Goal: Browse casually

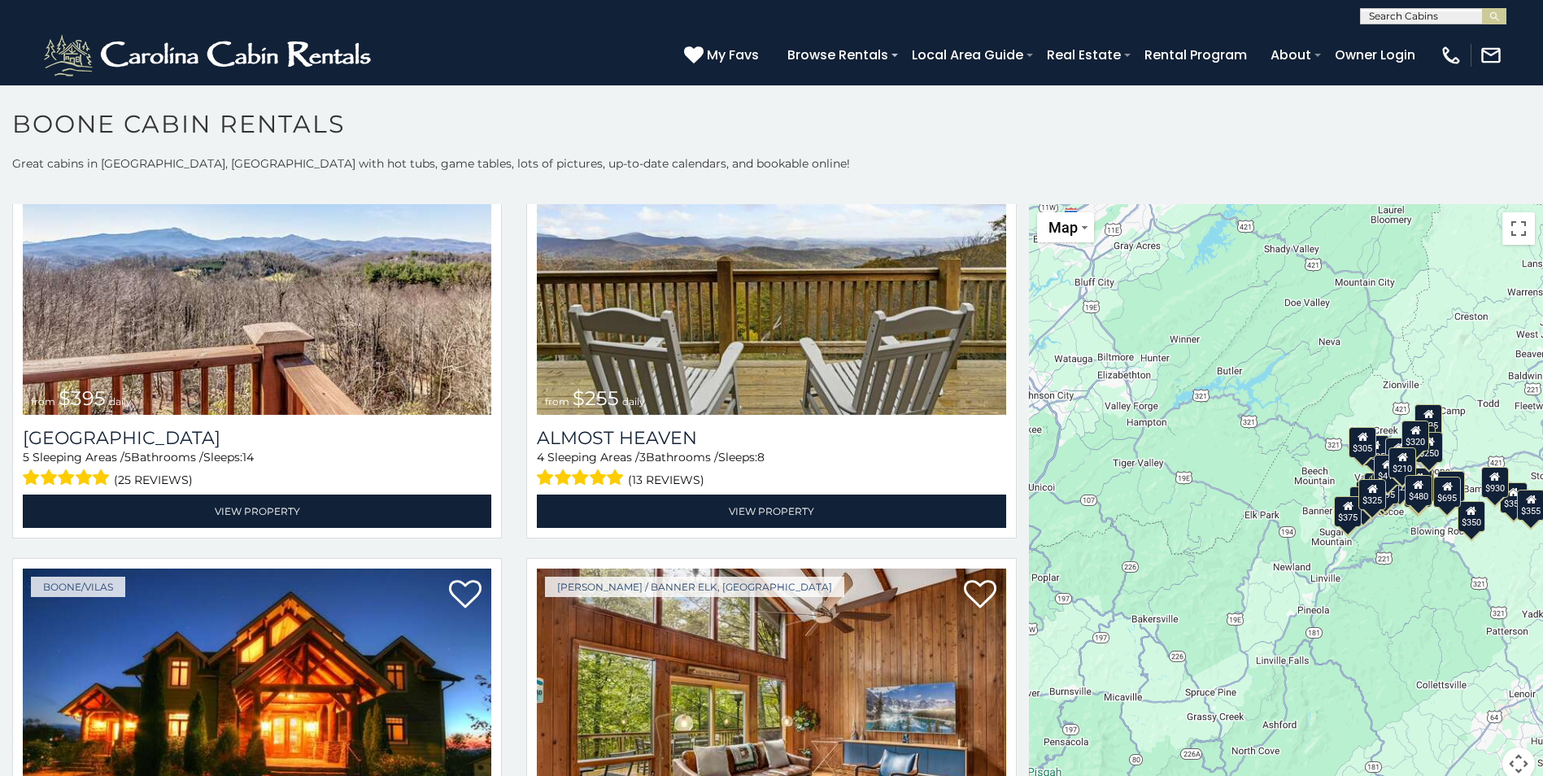
scroll to position [3436, 0]
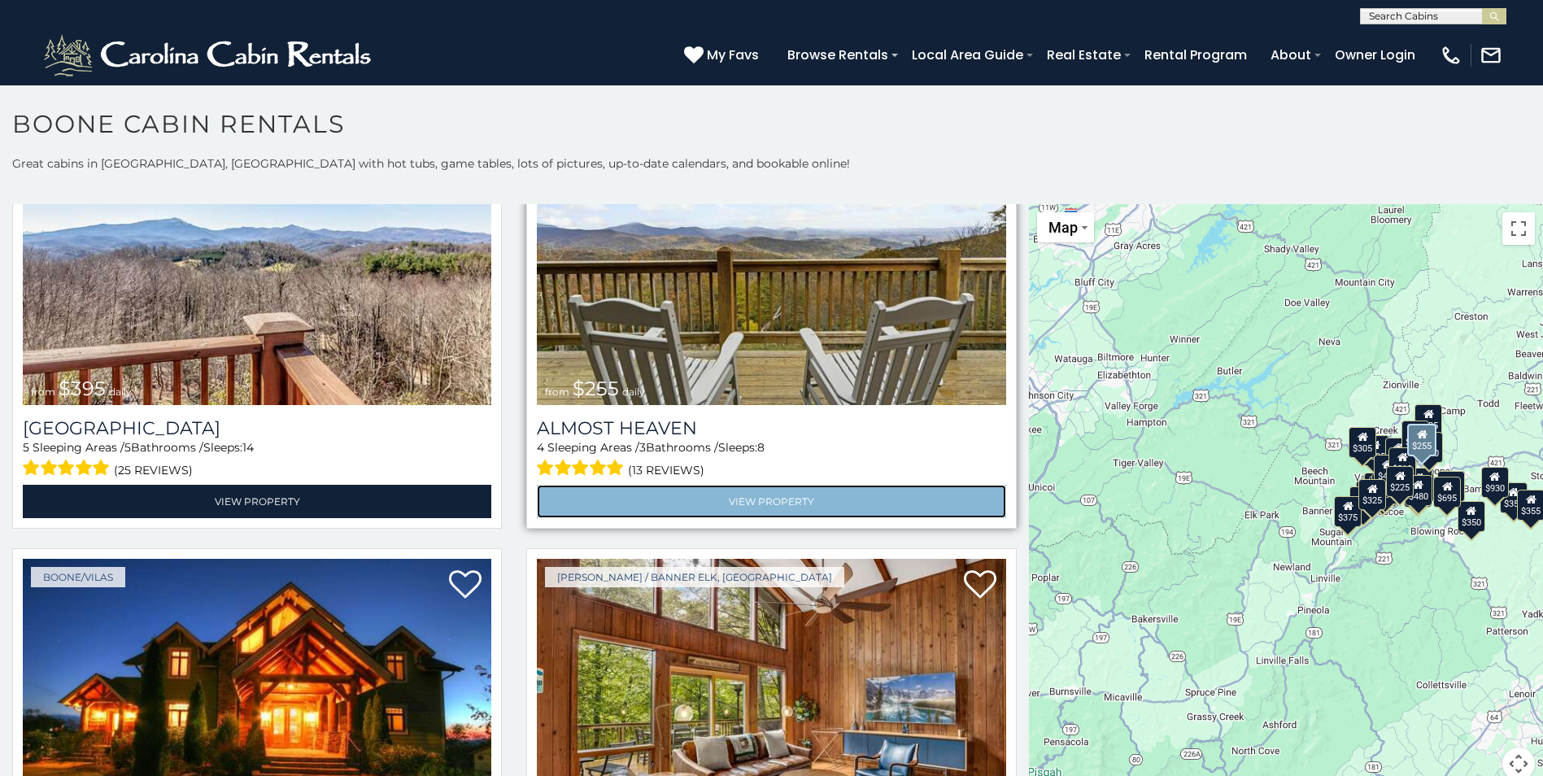
click at [774, 485] on link "View Property" at bounding box center [771, 501] width 469 height 33
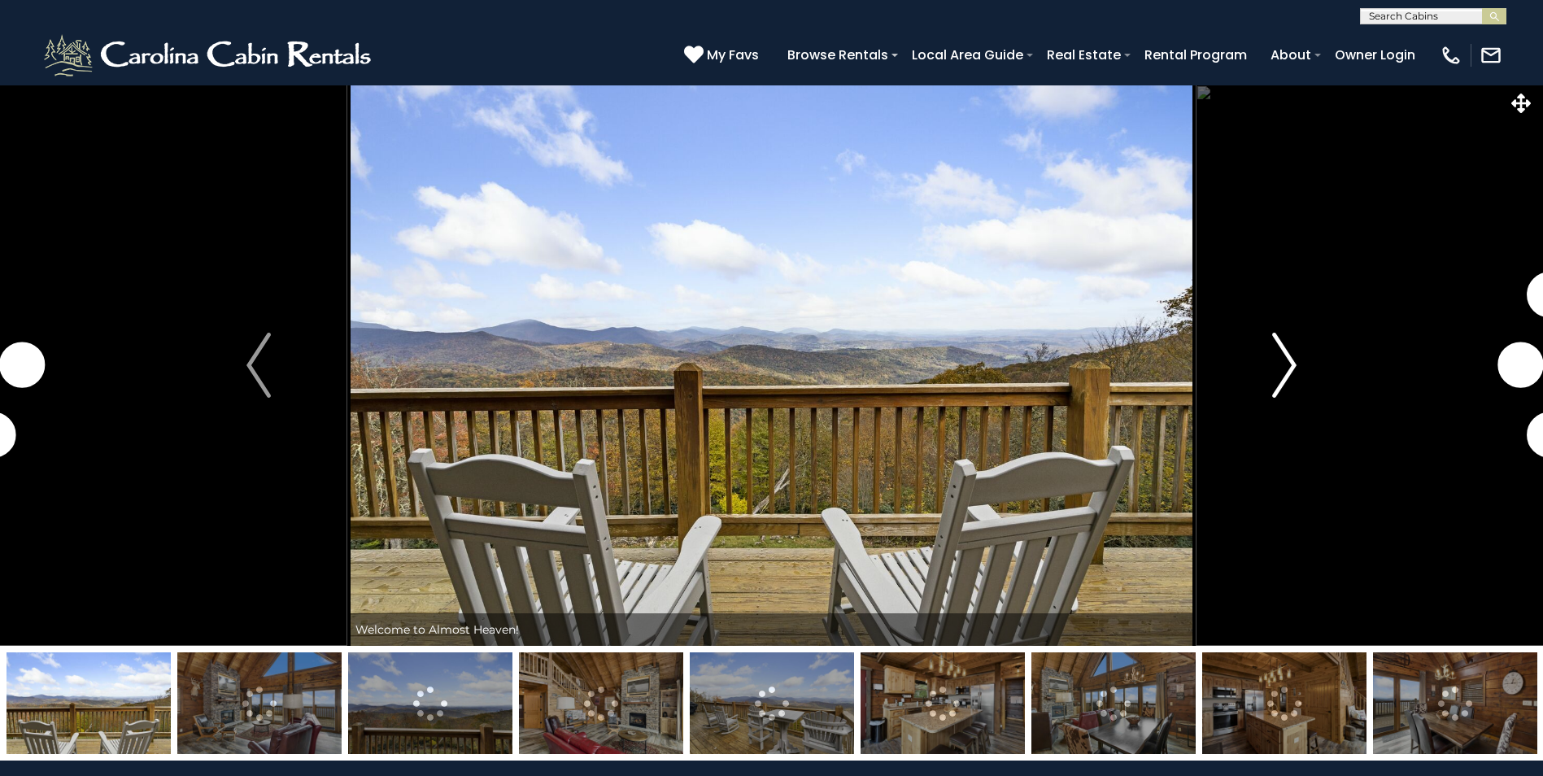
click at [1294, 361] on img "Next" at bounding box center [1284, 365] width 24 height 65
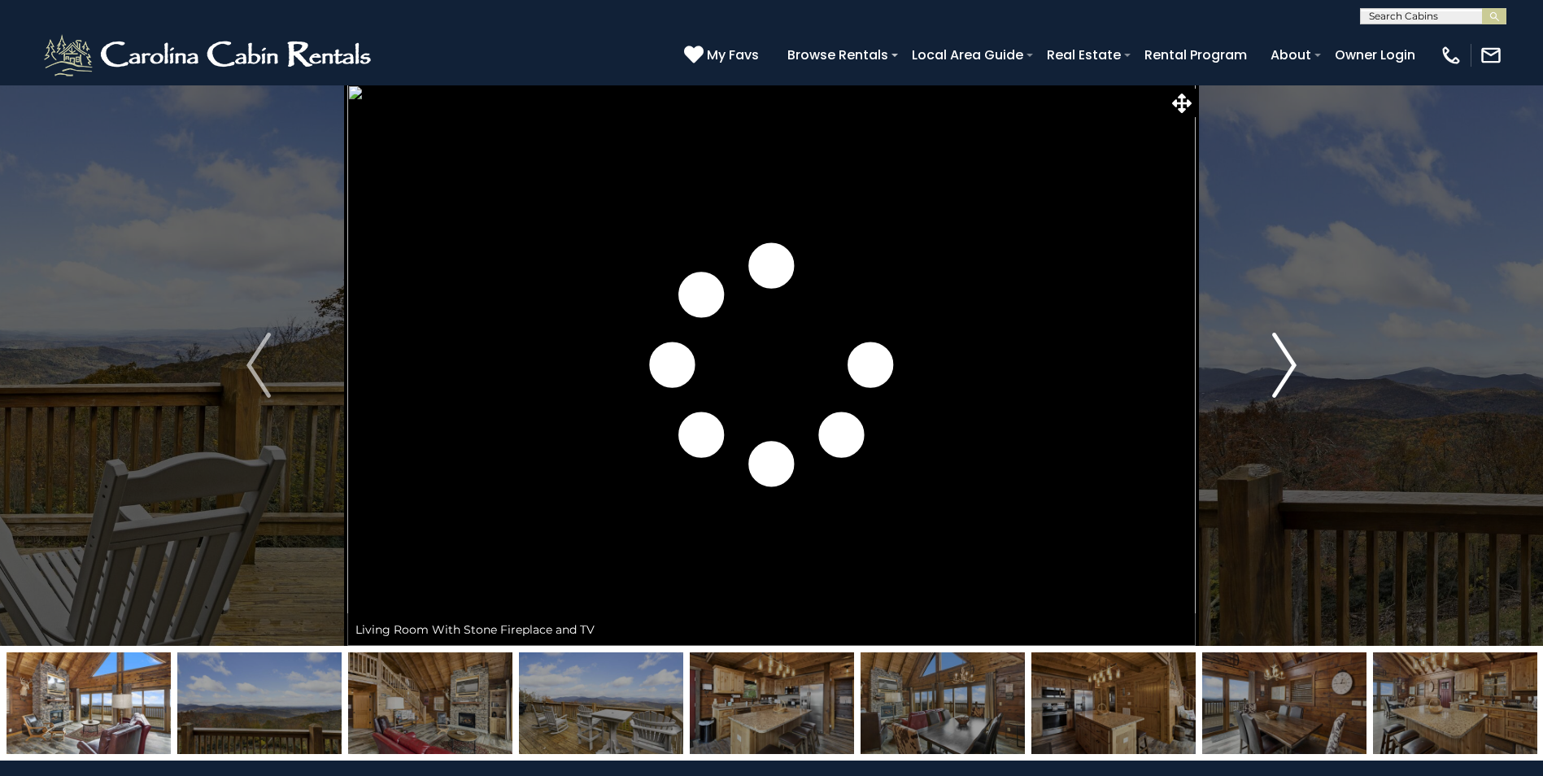
click at [1294, 361] on img "Next" at bounding box center [1284, 365] width 24 height 65
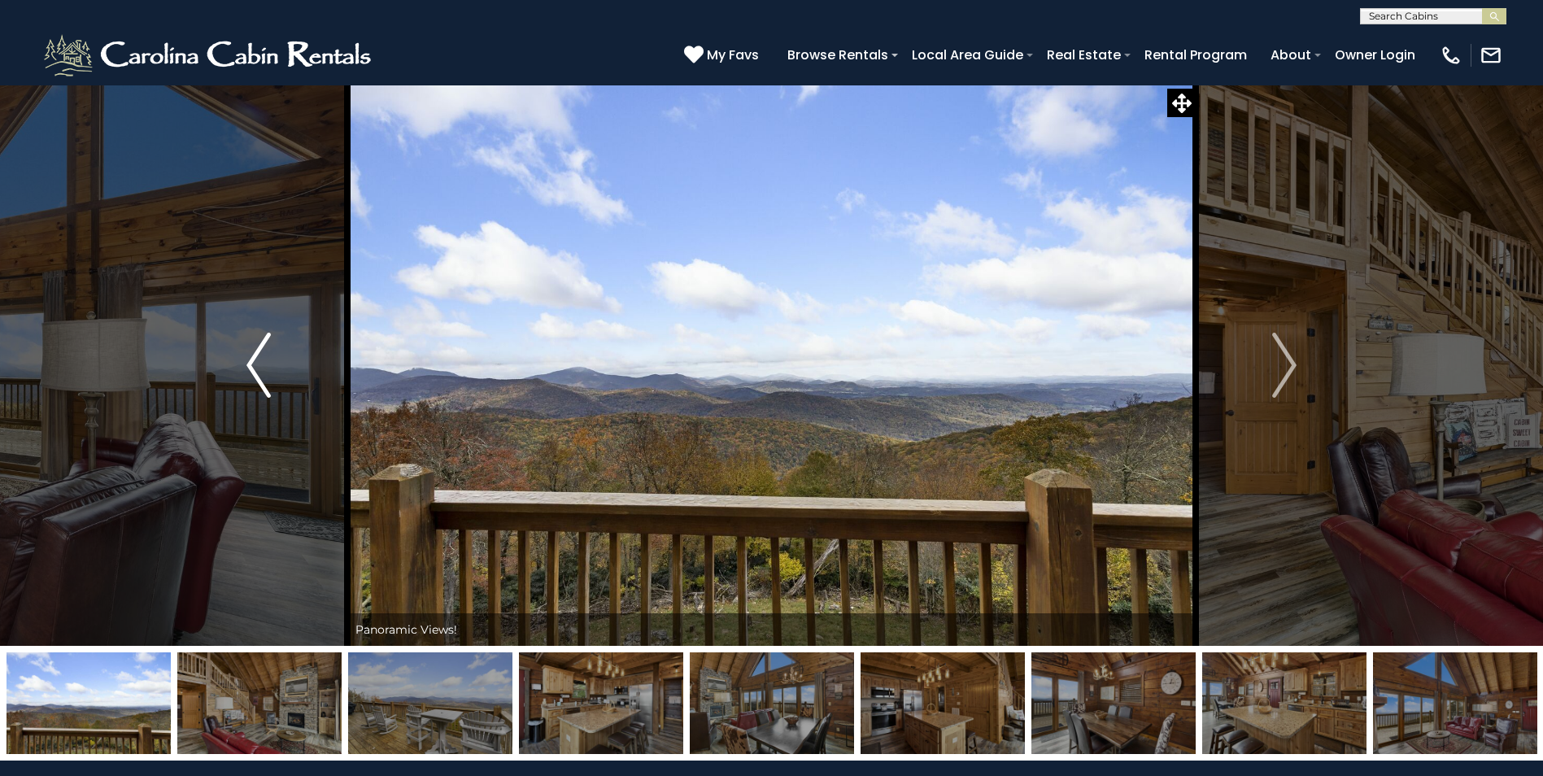
click at [246, 360] on img "Previous" at bounding box center [258, 365] width 24 height 65
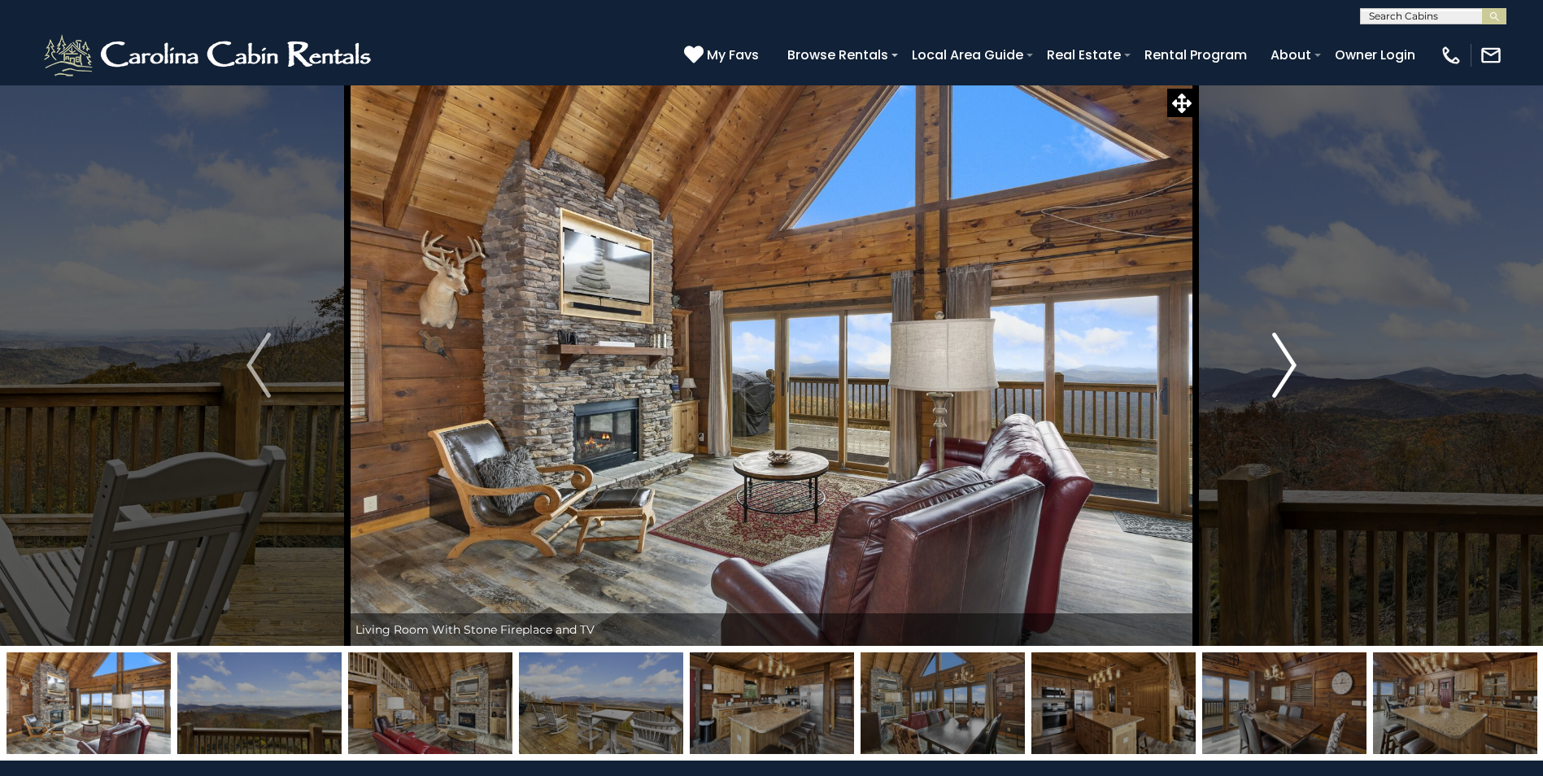
click at [1295, 356] on img "Next" at bounding box center [1284, 365] width 24 height 65
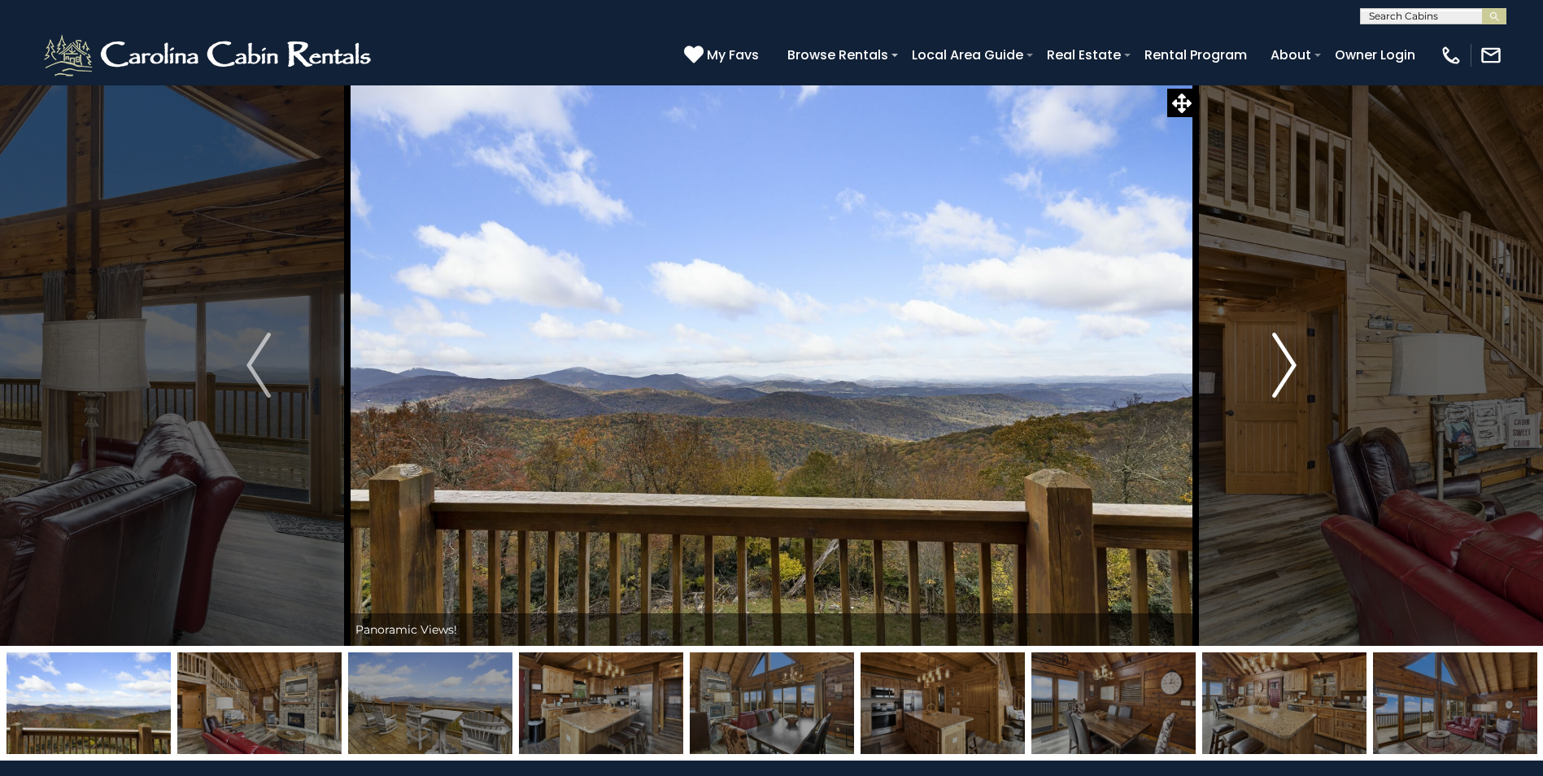
click at [1295, 356] on img "Next" at bounding box center [1284, 365] width 24 height 65
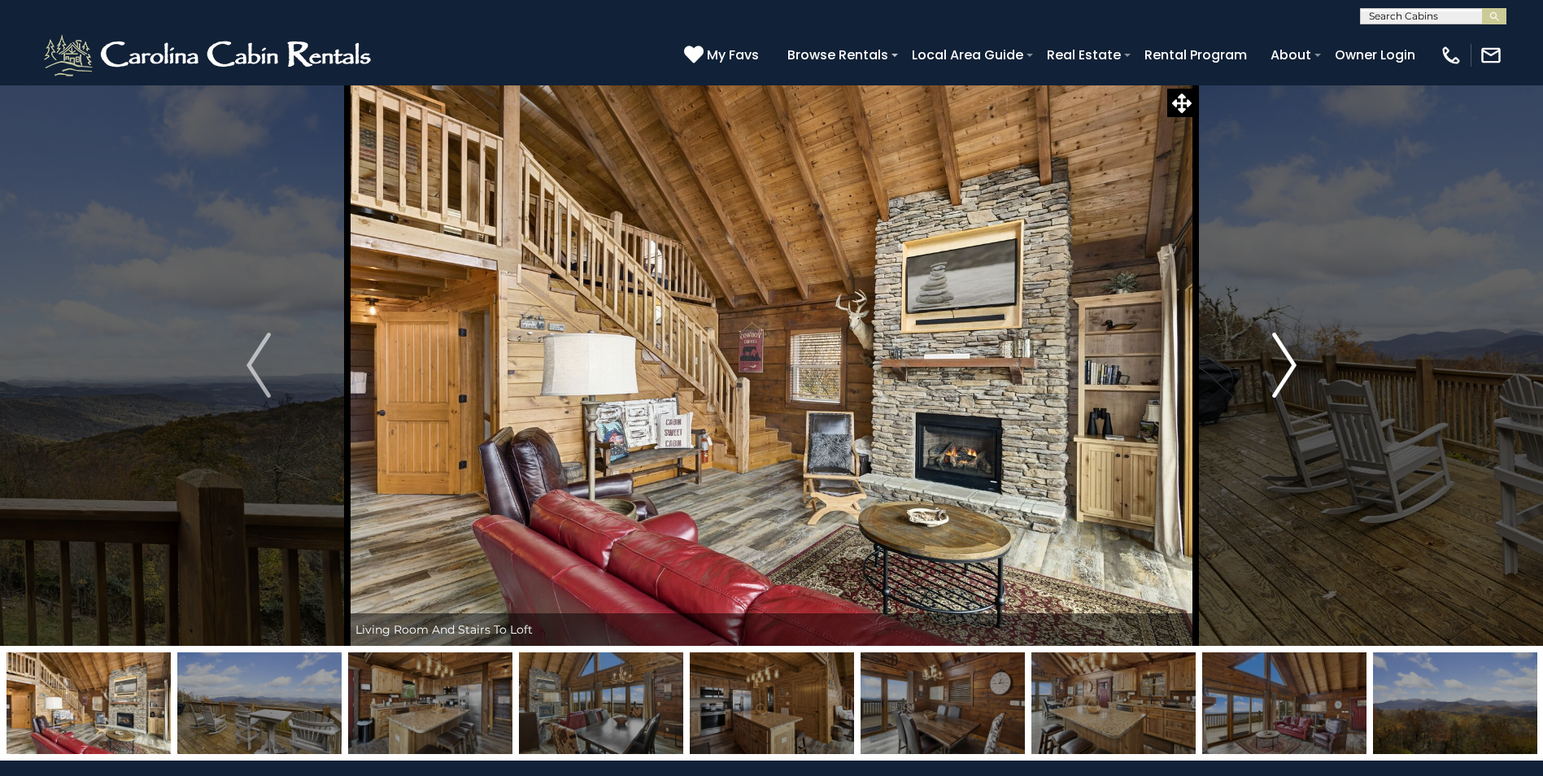
click at [1296, 356] on img "Next" at bounding box center [1284, 365] width 24 height 65
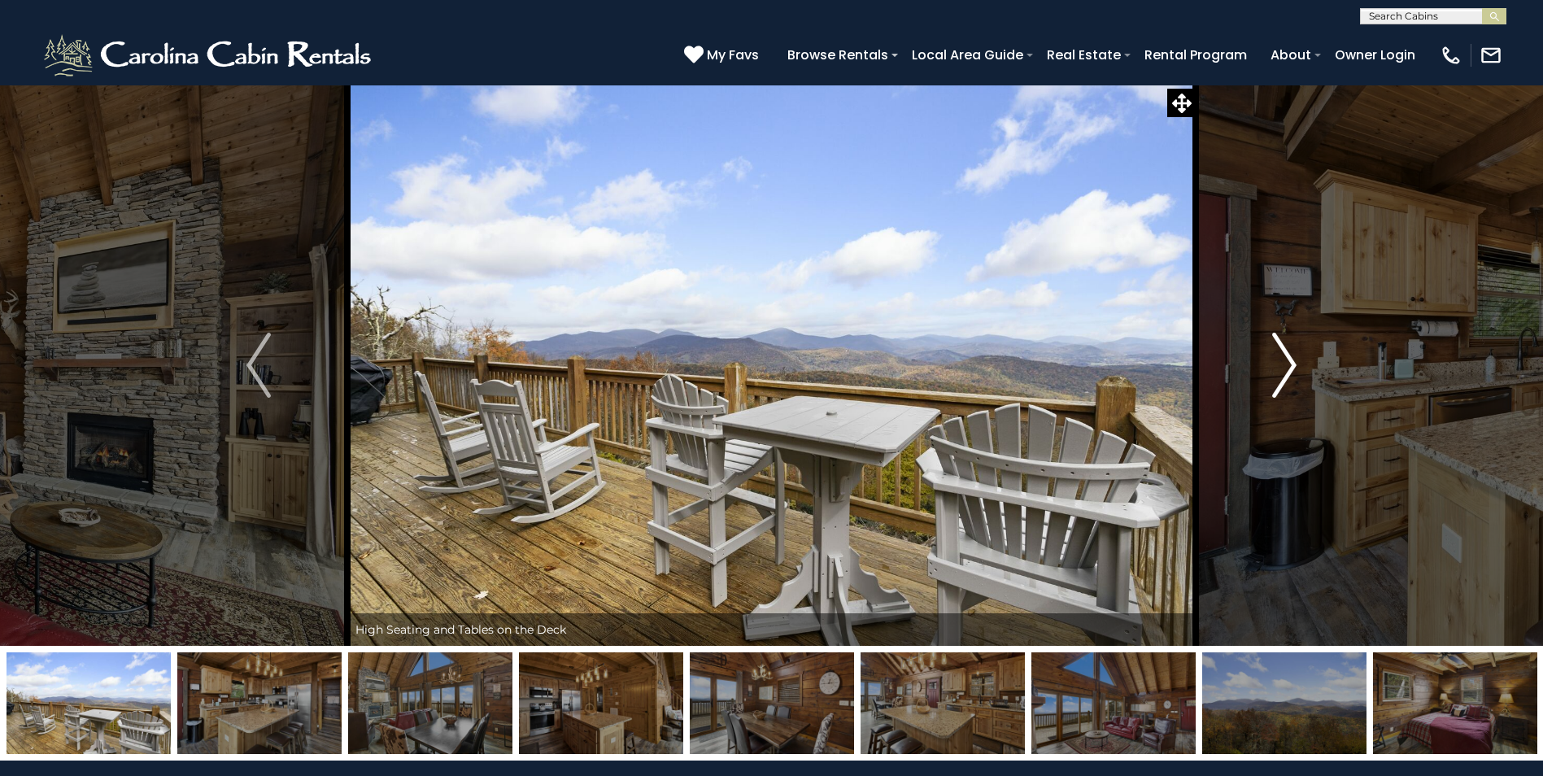
click at [1296, 356] on img "Next" at bounding box center [1284, 365] width 24 height 65
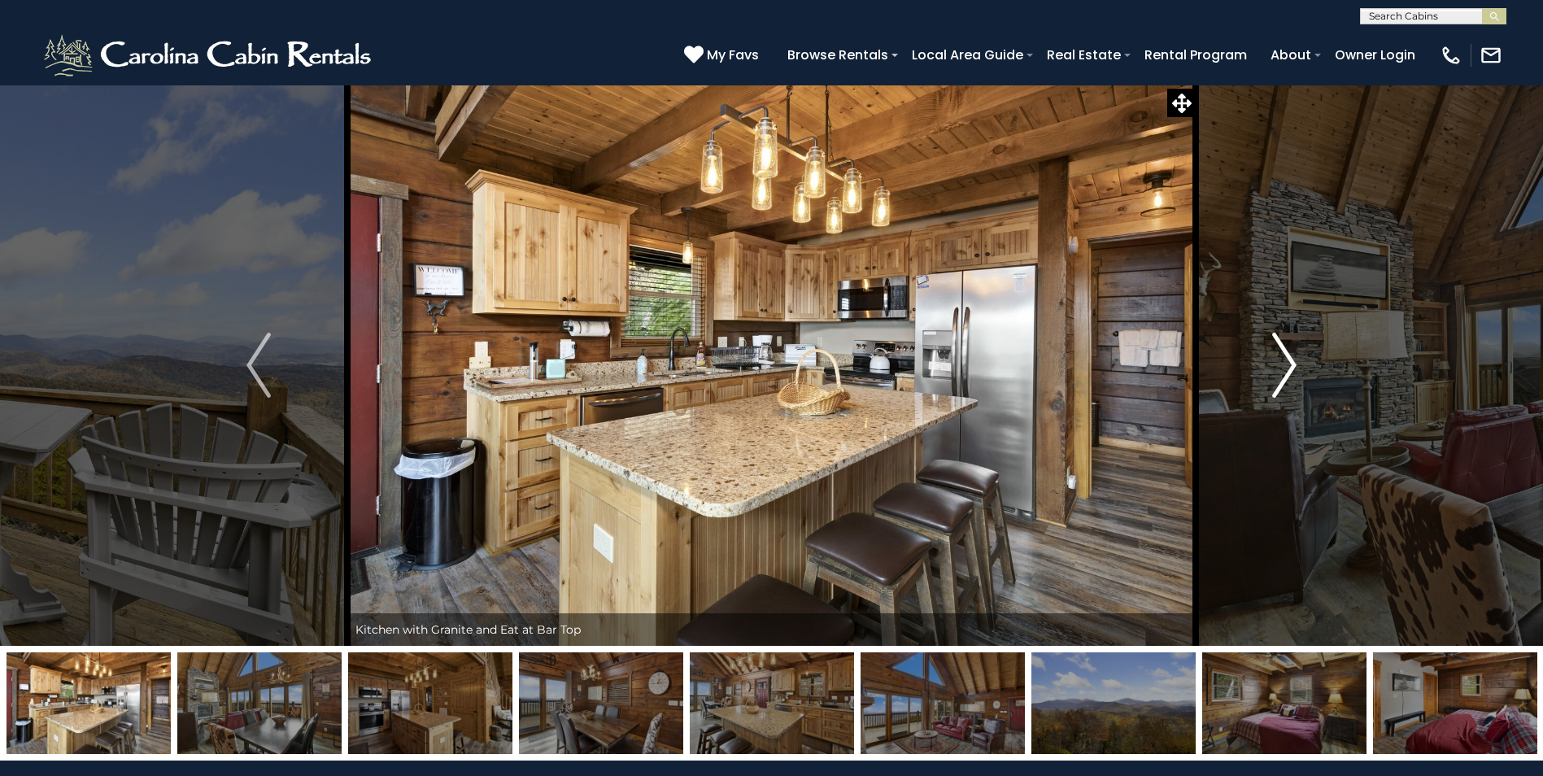
click at [1296, 356] on img "Next" at bounding box center [1284, 365] width 24 height 65
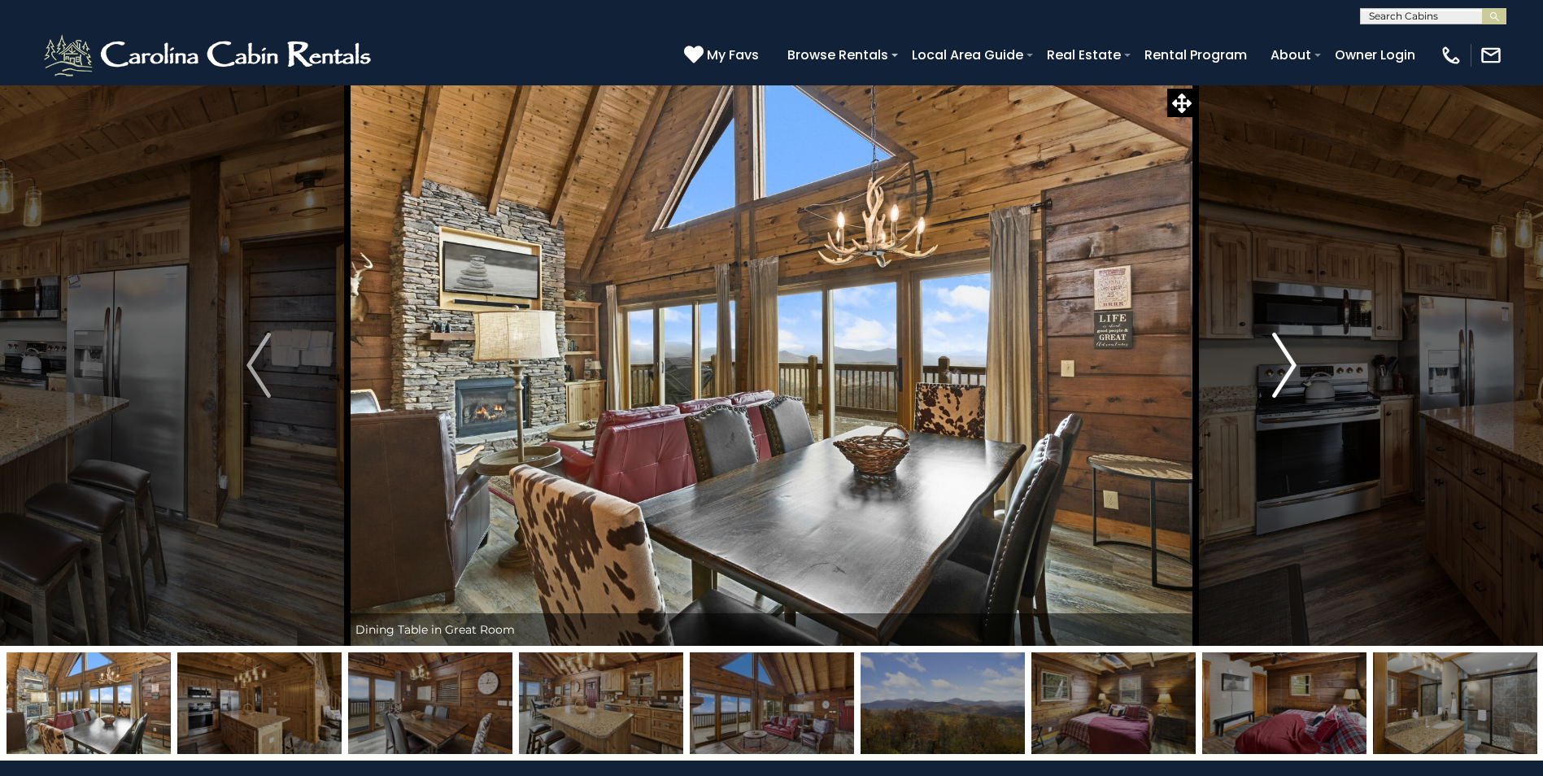
click at [1296, 356] on img "Next" at bounding box center [1284, 365] width 24 height 65
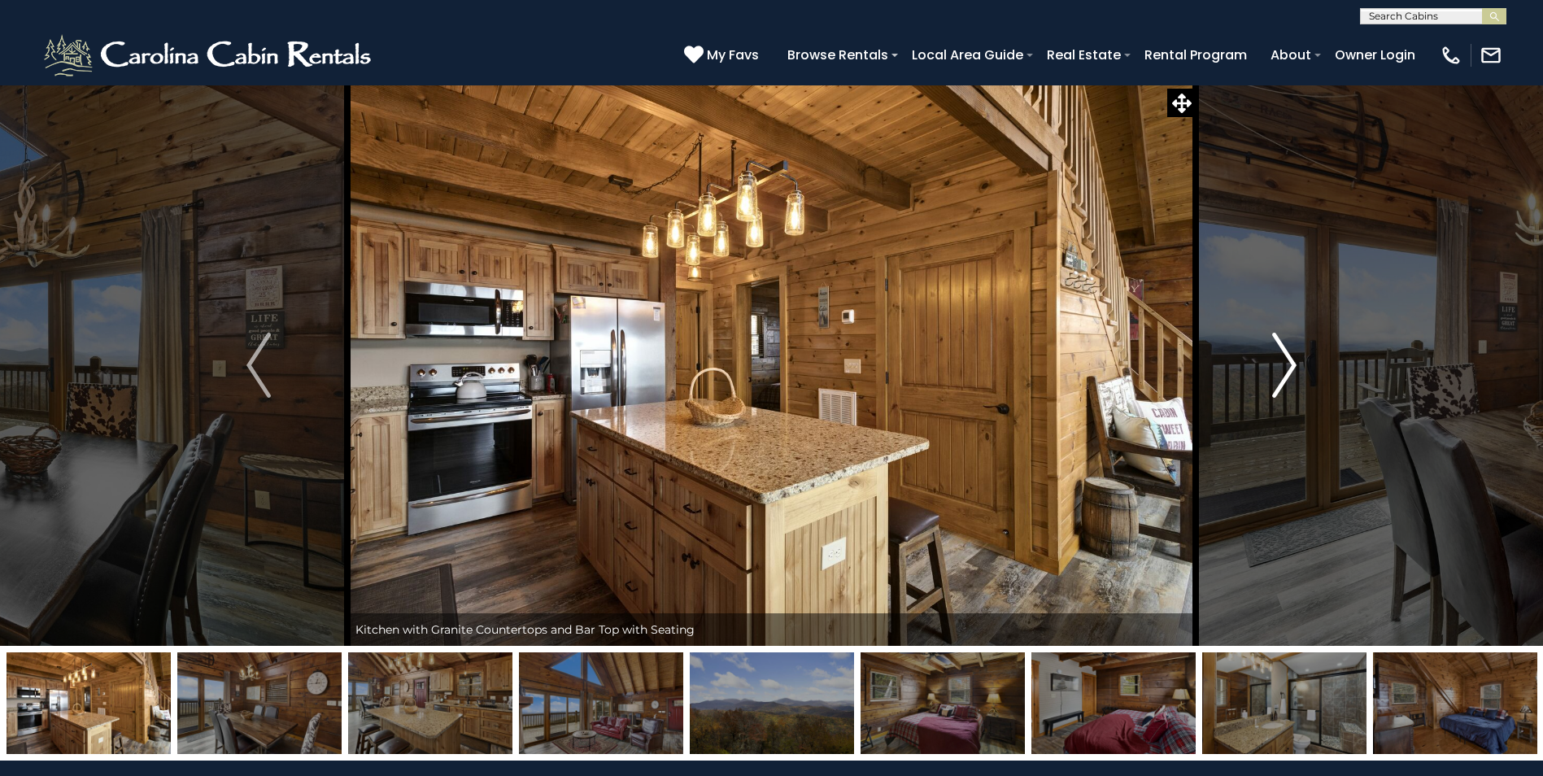
click at [1296, 356] on img "Next" at bounding box center [1284, 365] width 24 height 65
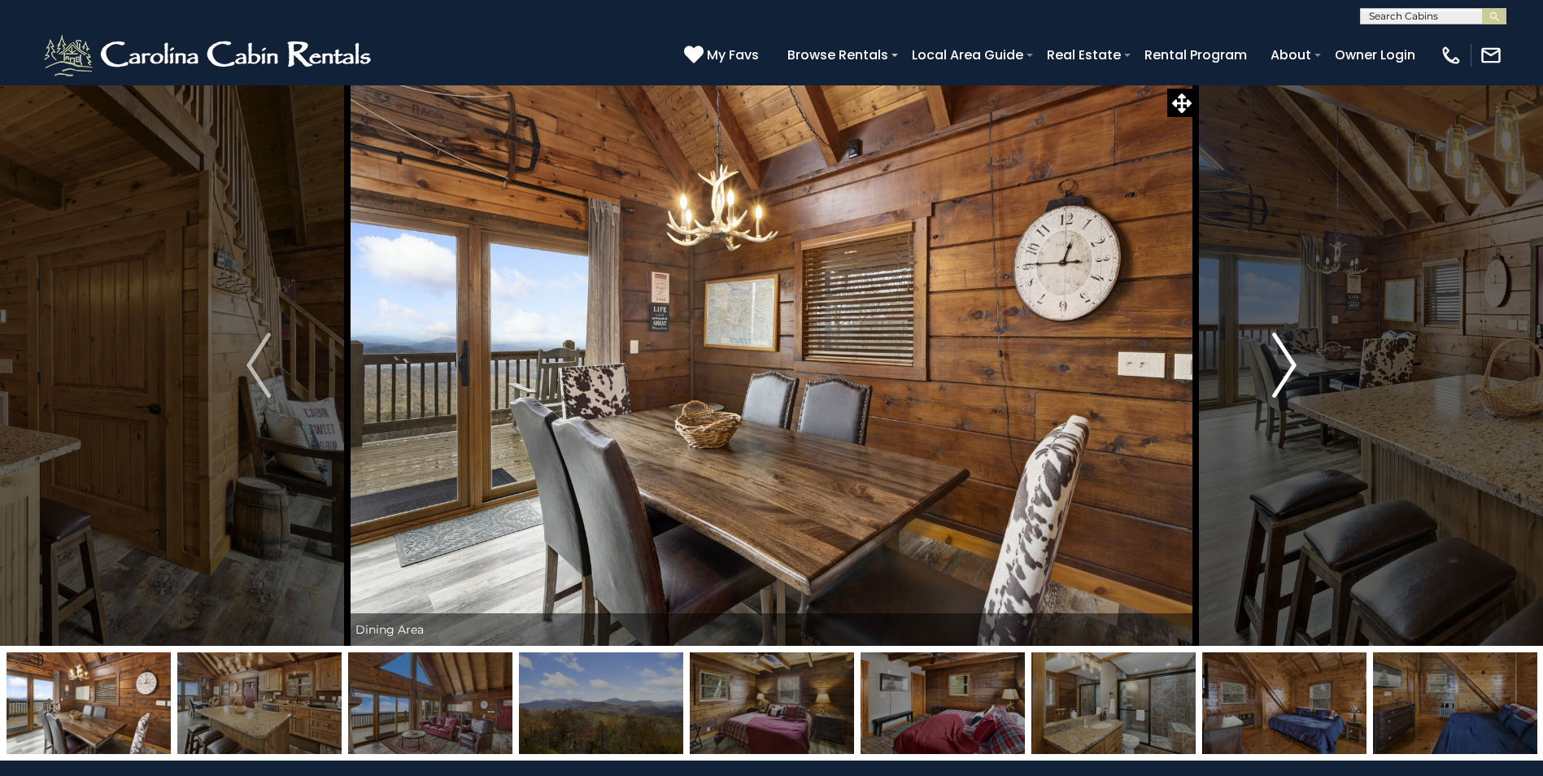
click at [1296, 356] on img "Next" at bounding box center [1284, 365] width 24 height 65
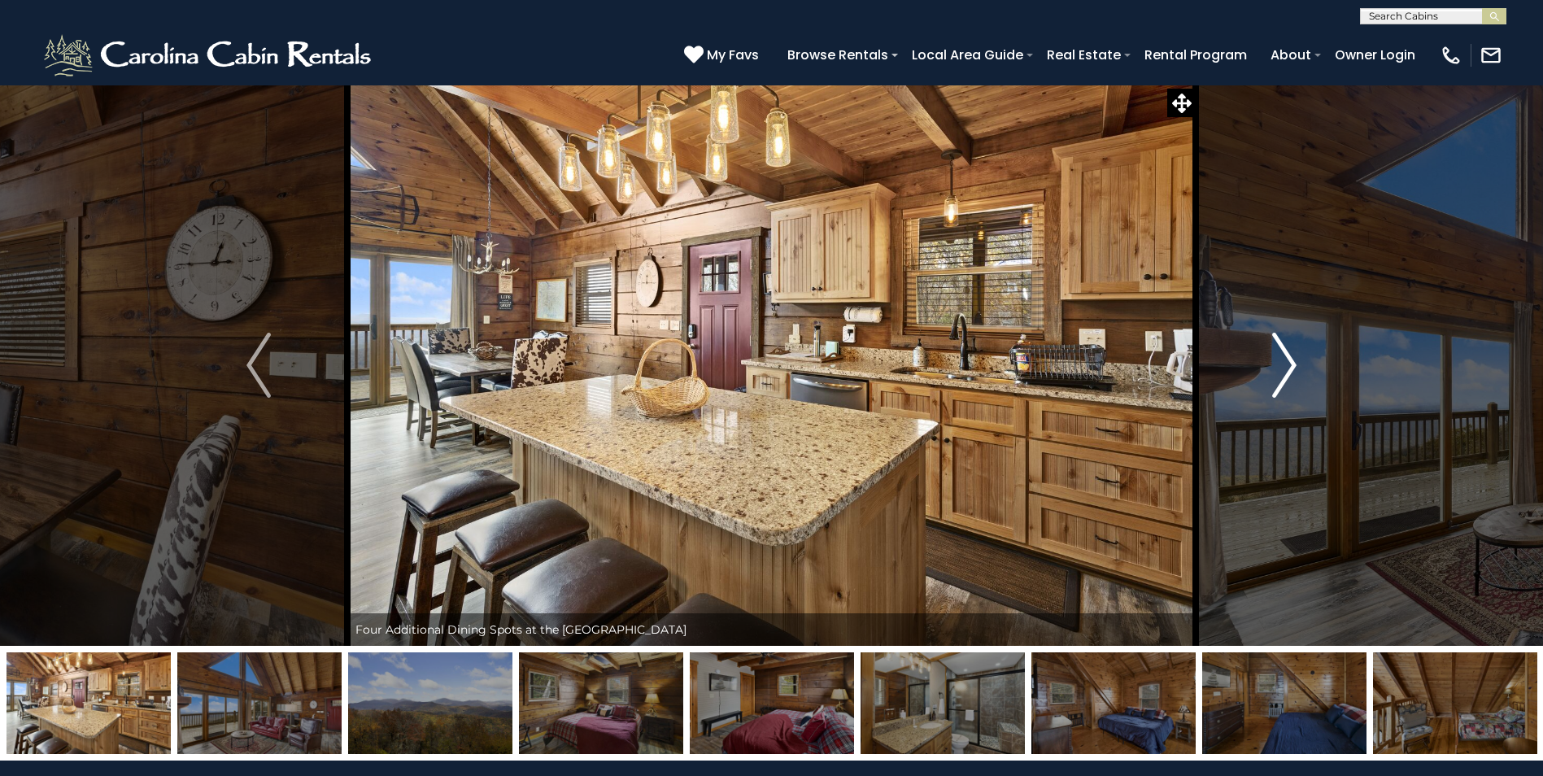
click at [1296, 356] on img "Next" at bounding box center [1284, 365] width 24 height 65
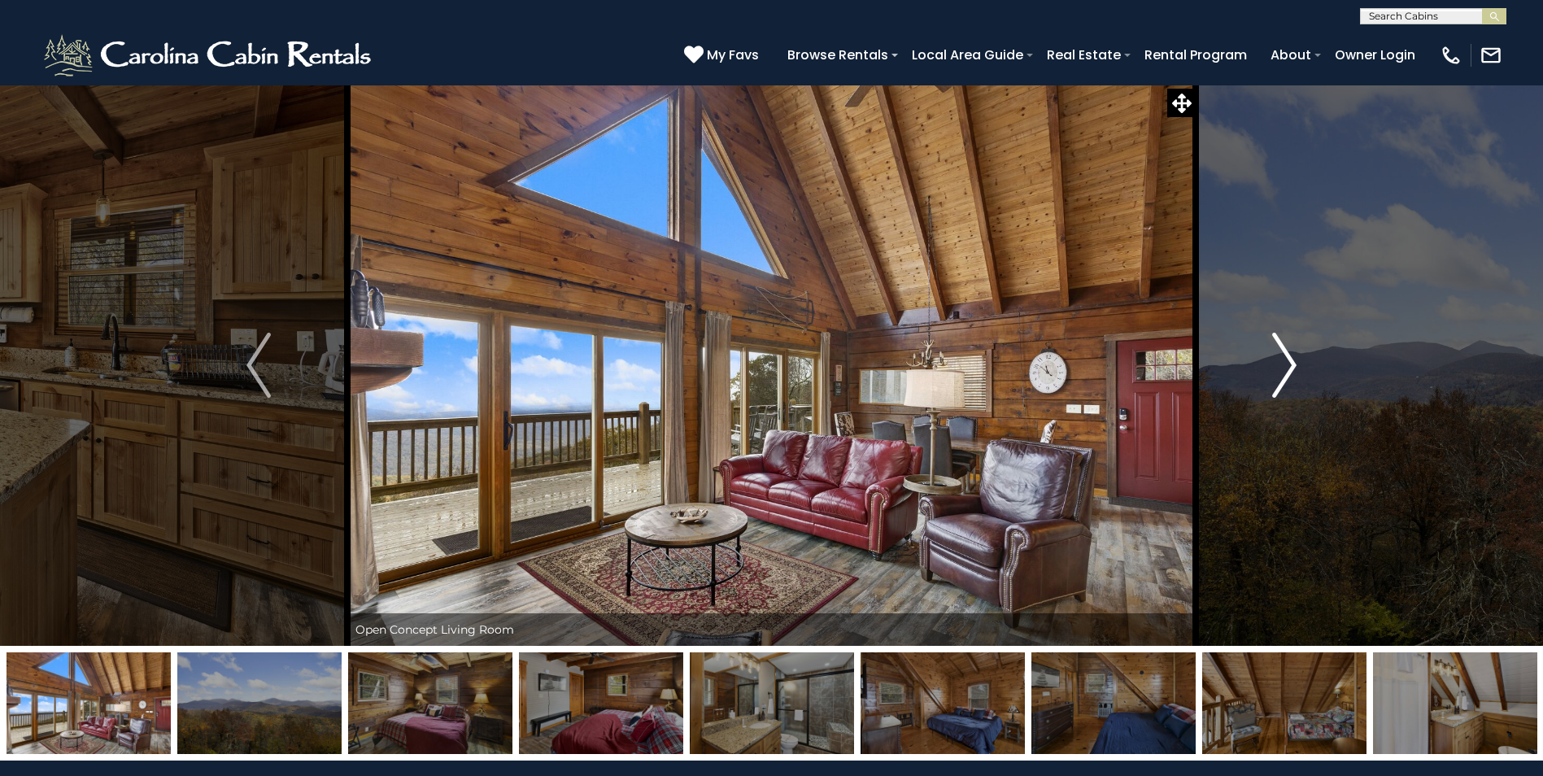
click at [1296, 356] on img "Next" at bounding box center [1284, 365] width 24 height 65
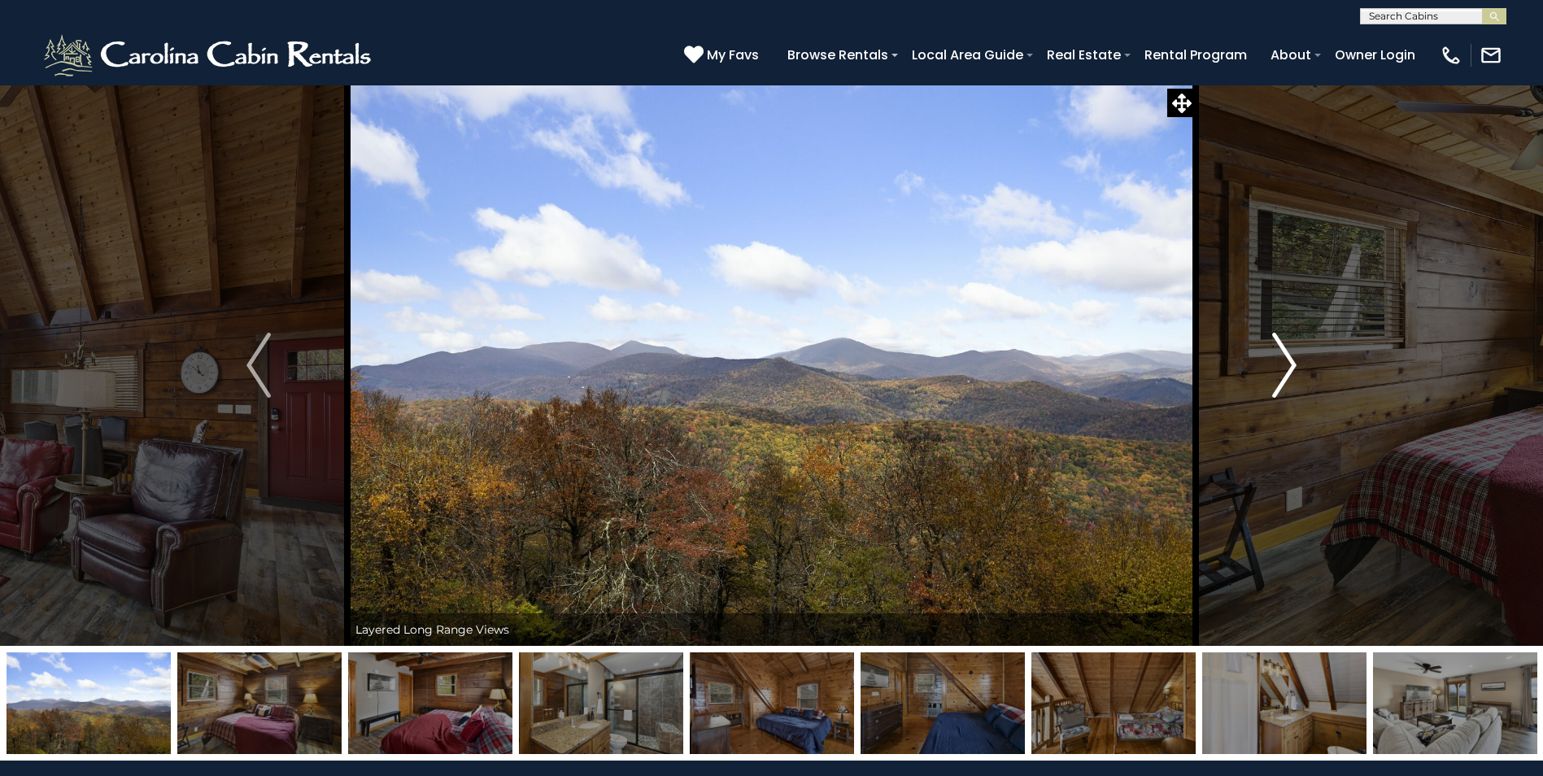
click at [1296, 356] on img "Next" at bounding box center [1284, 365] width 24 height 65
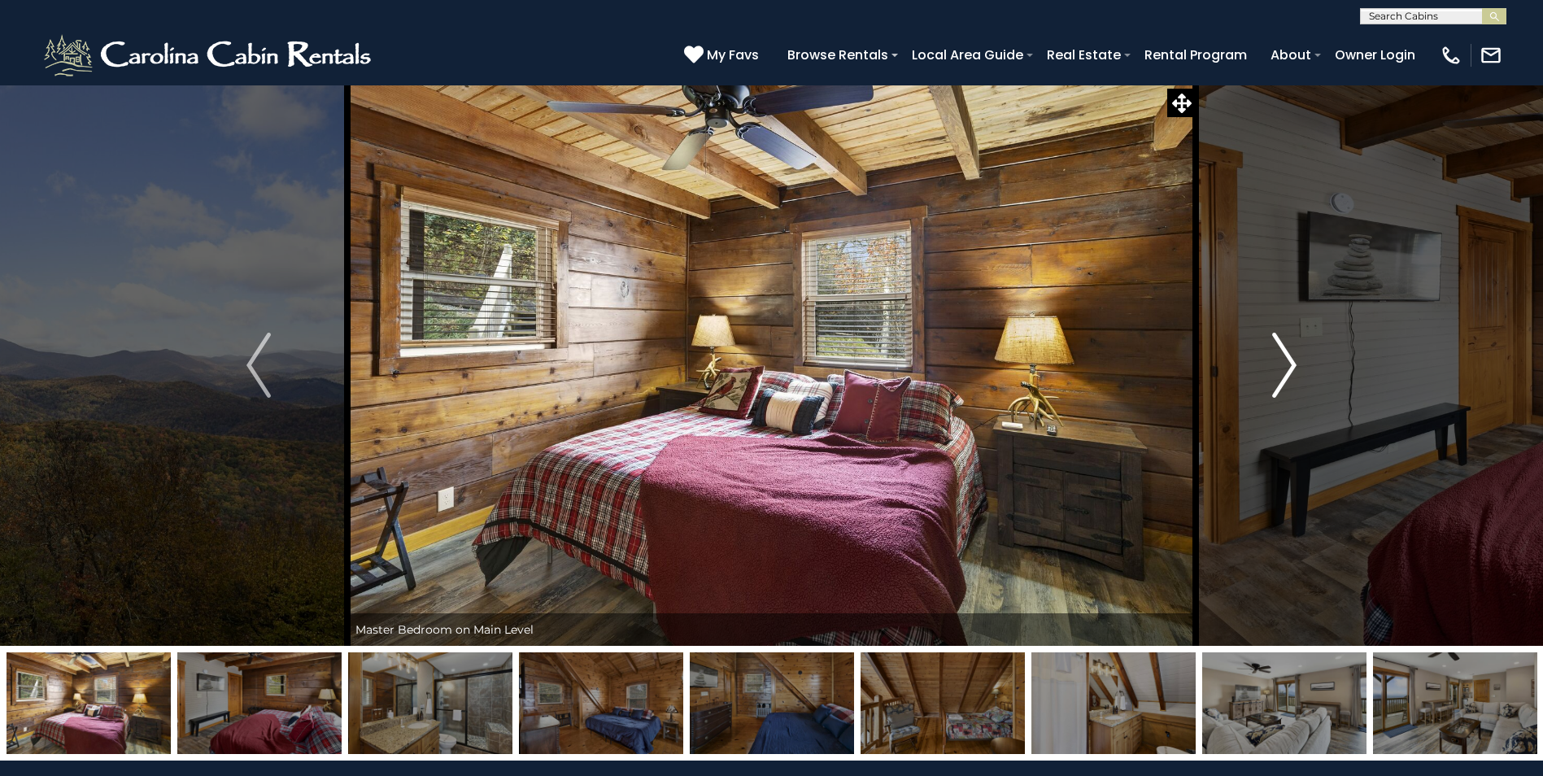
click at [1296, 356] on img "Next" at bounding box center [1284, 365] width 24 height 65
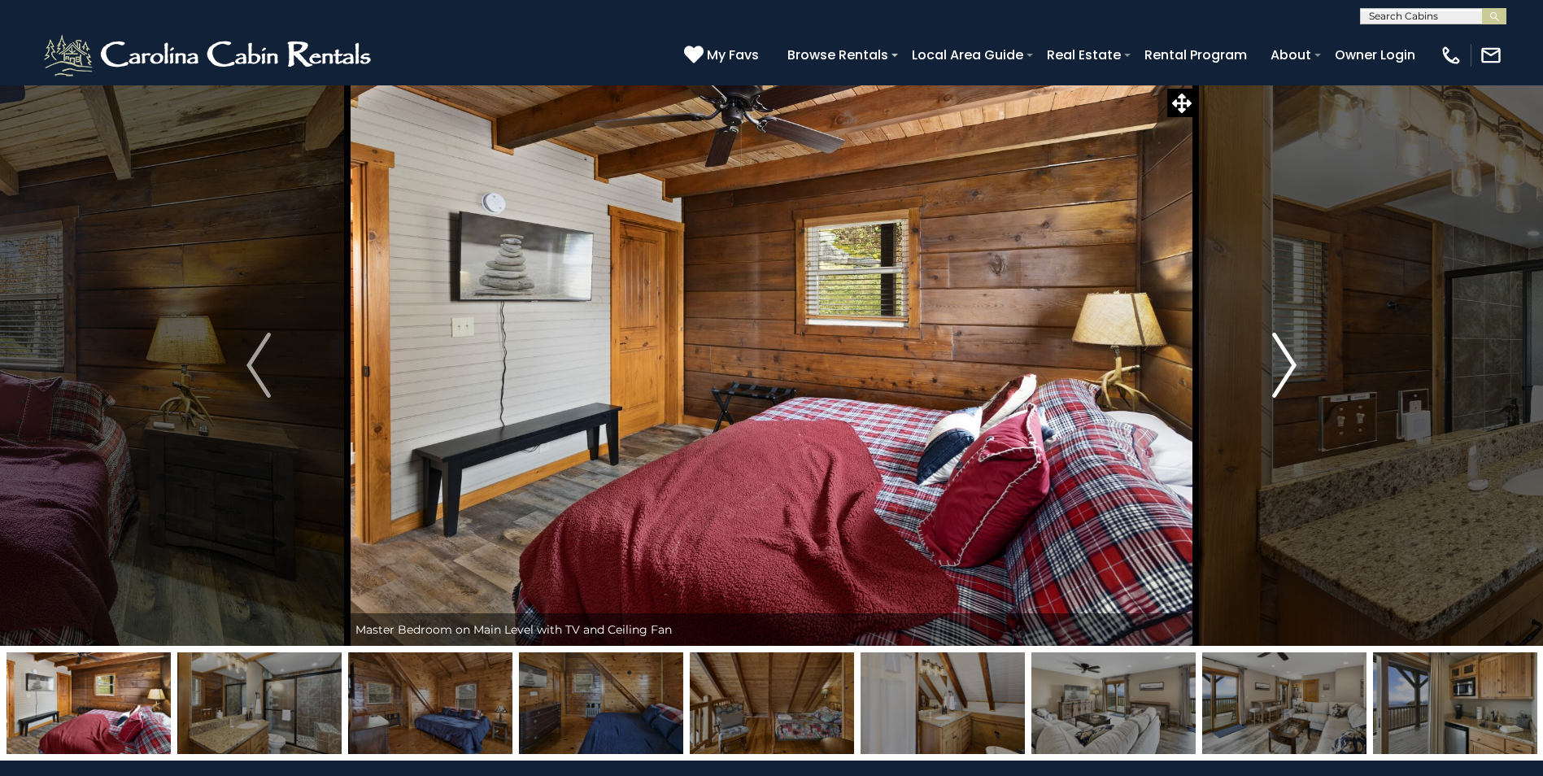
click at [1296, 356] on img "Next" at bounding box center [1284, 365] width 24 height 65
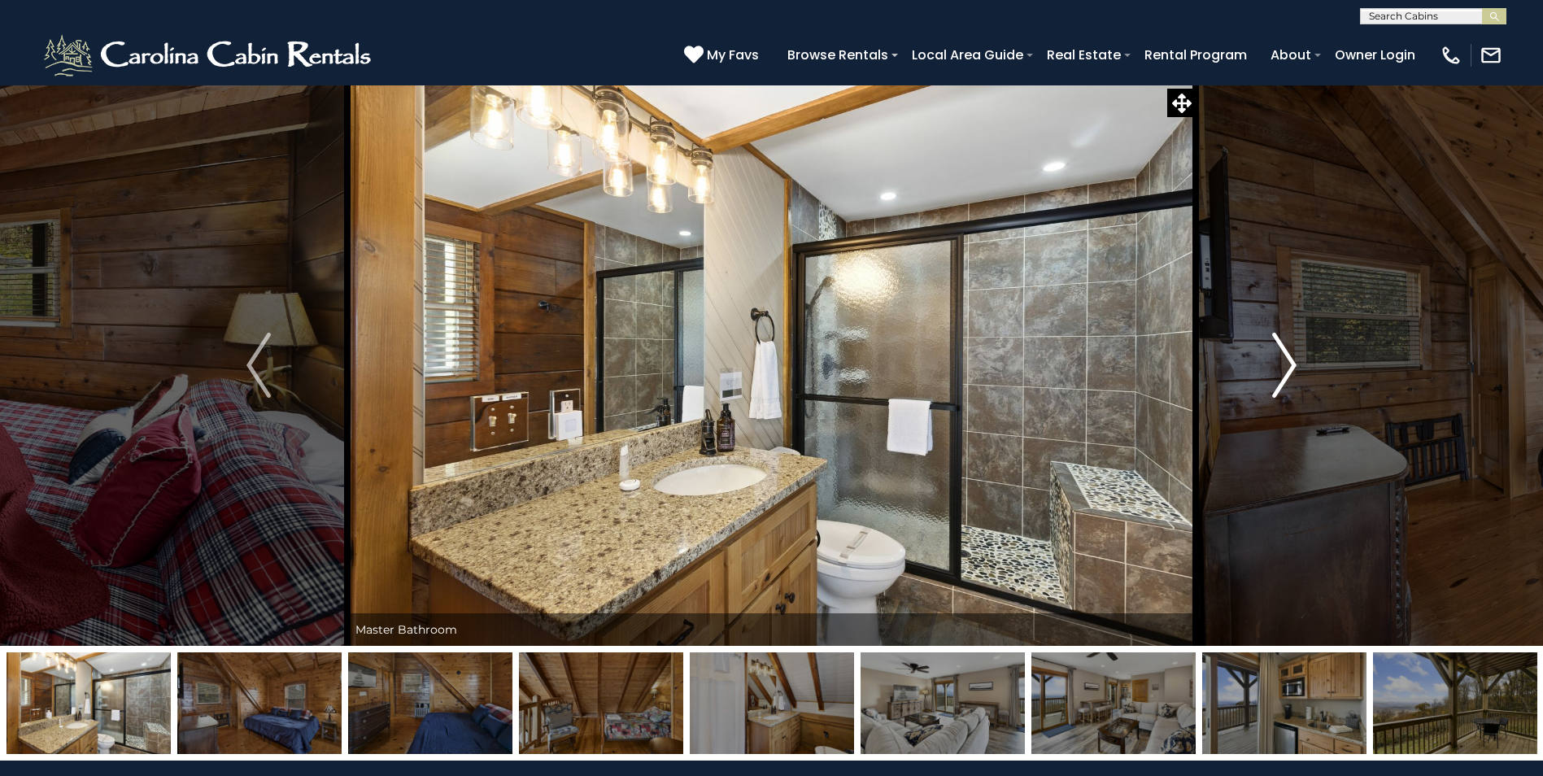
click at [1296, 356] on img "Next" at bounding box center [1284, 365] width 24 height 65
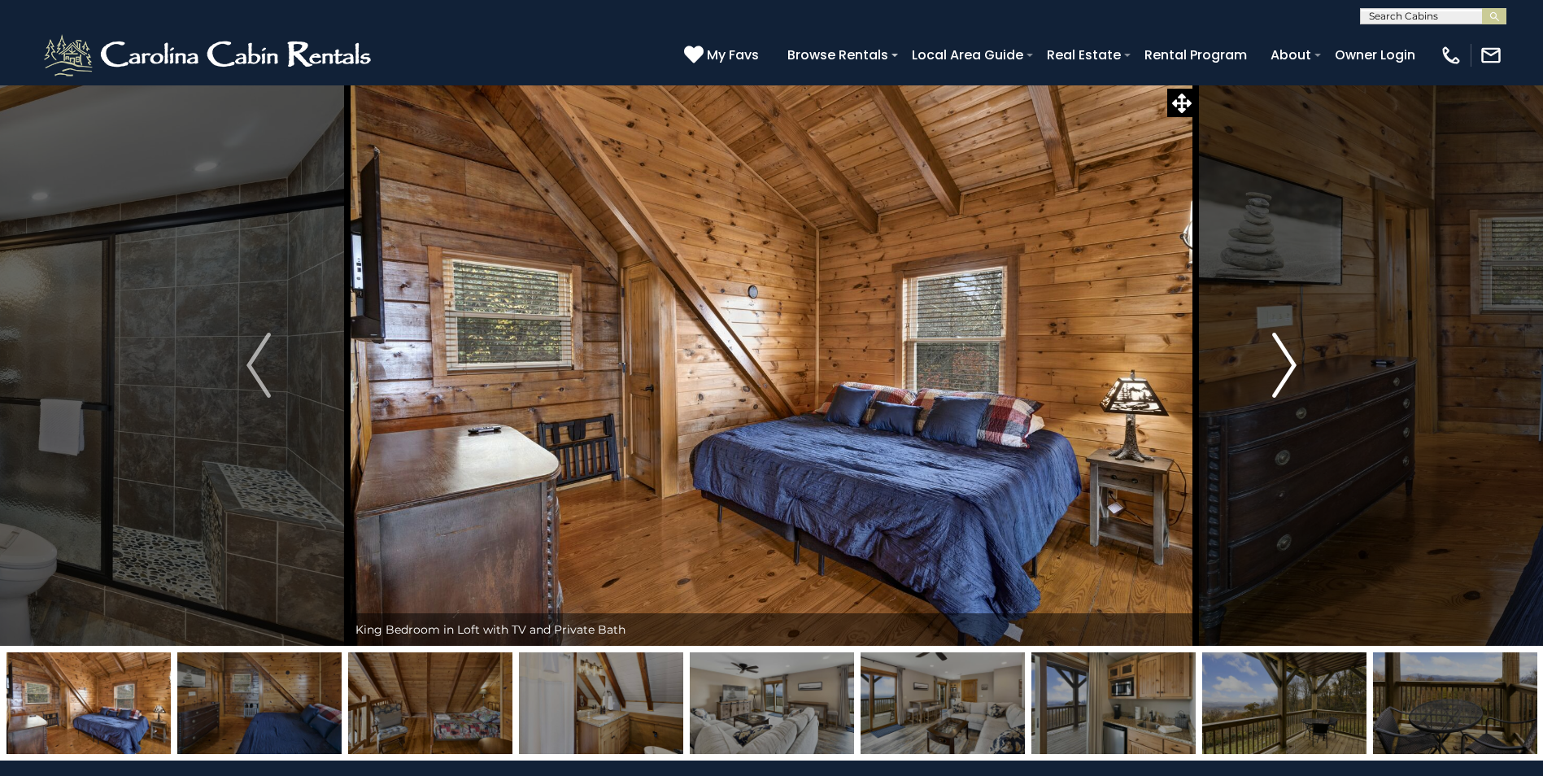
click at [1296, 356] on img "Next" at bounding box center [1284, 365] width 24 height 65
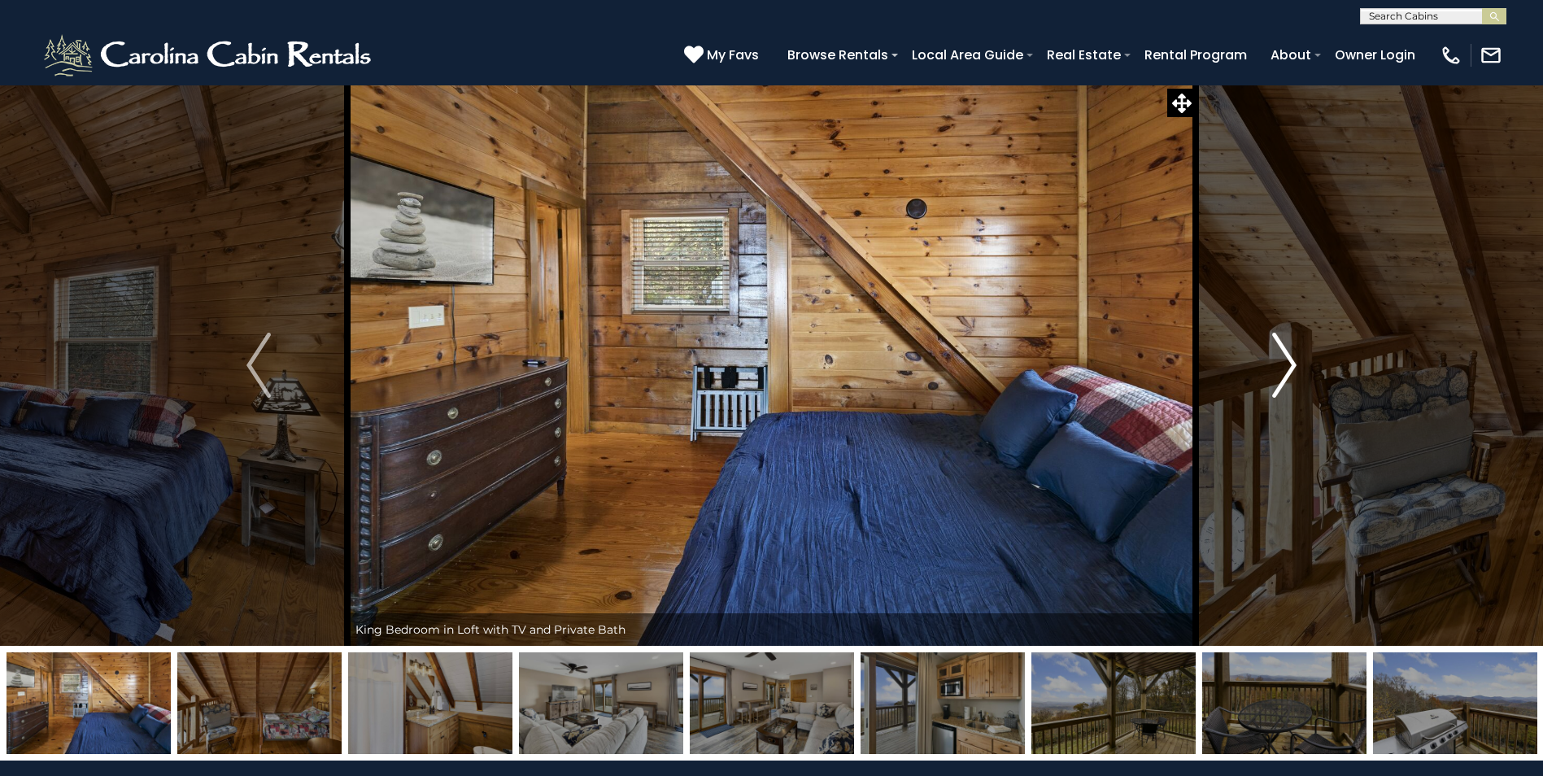
click at [1296, 356] on img "Next" at bounding box center [1284, 365] width 24 height 65
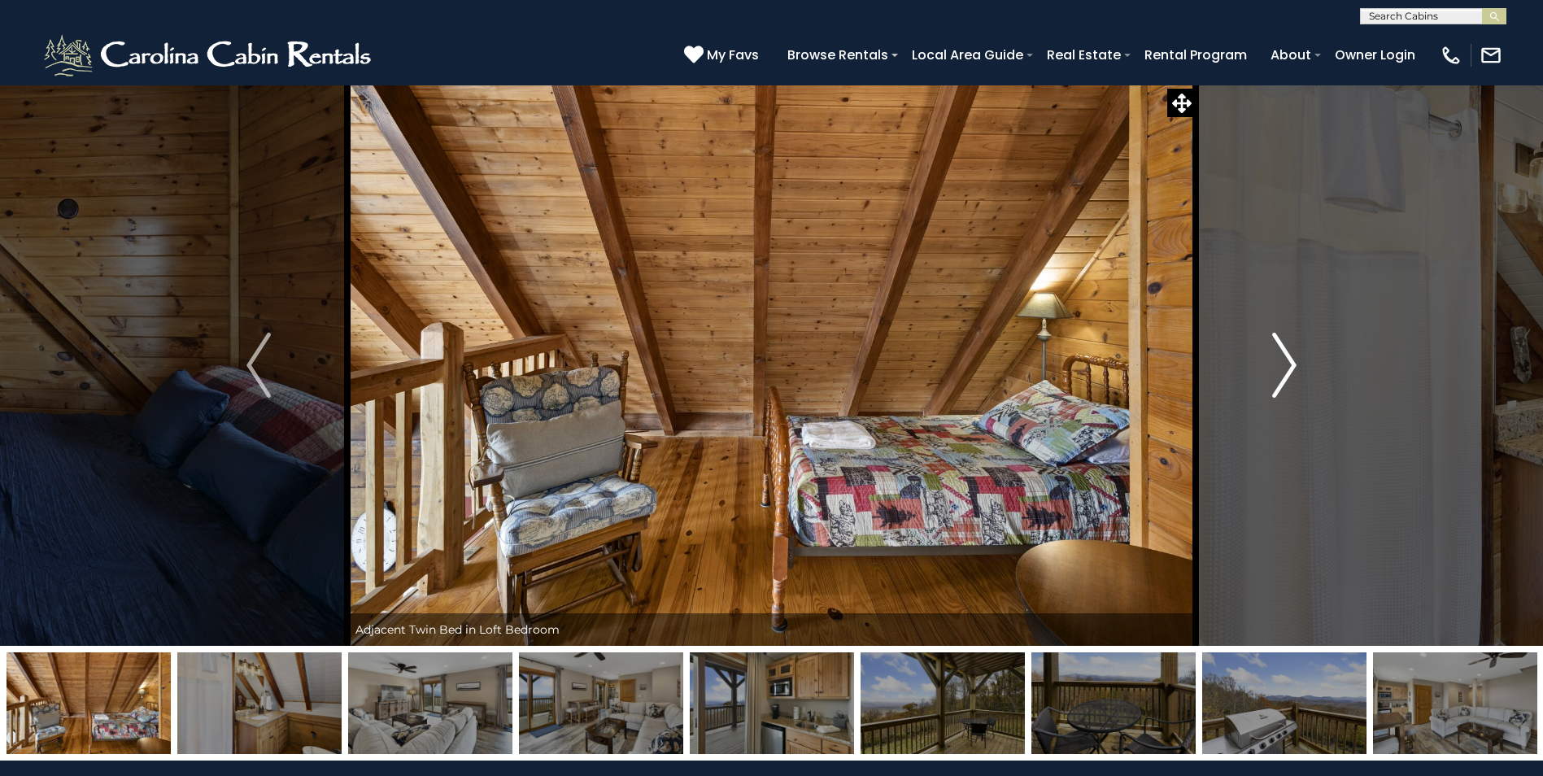
click at [1296, 356] on img "Next" at bounding box center [1284, 365] width 24 height 65
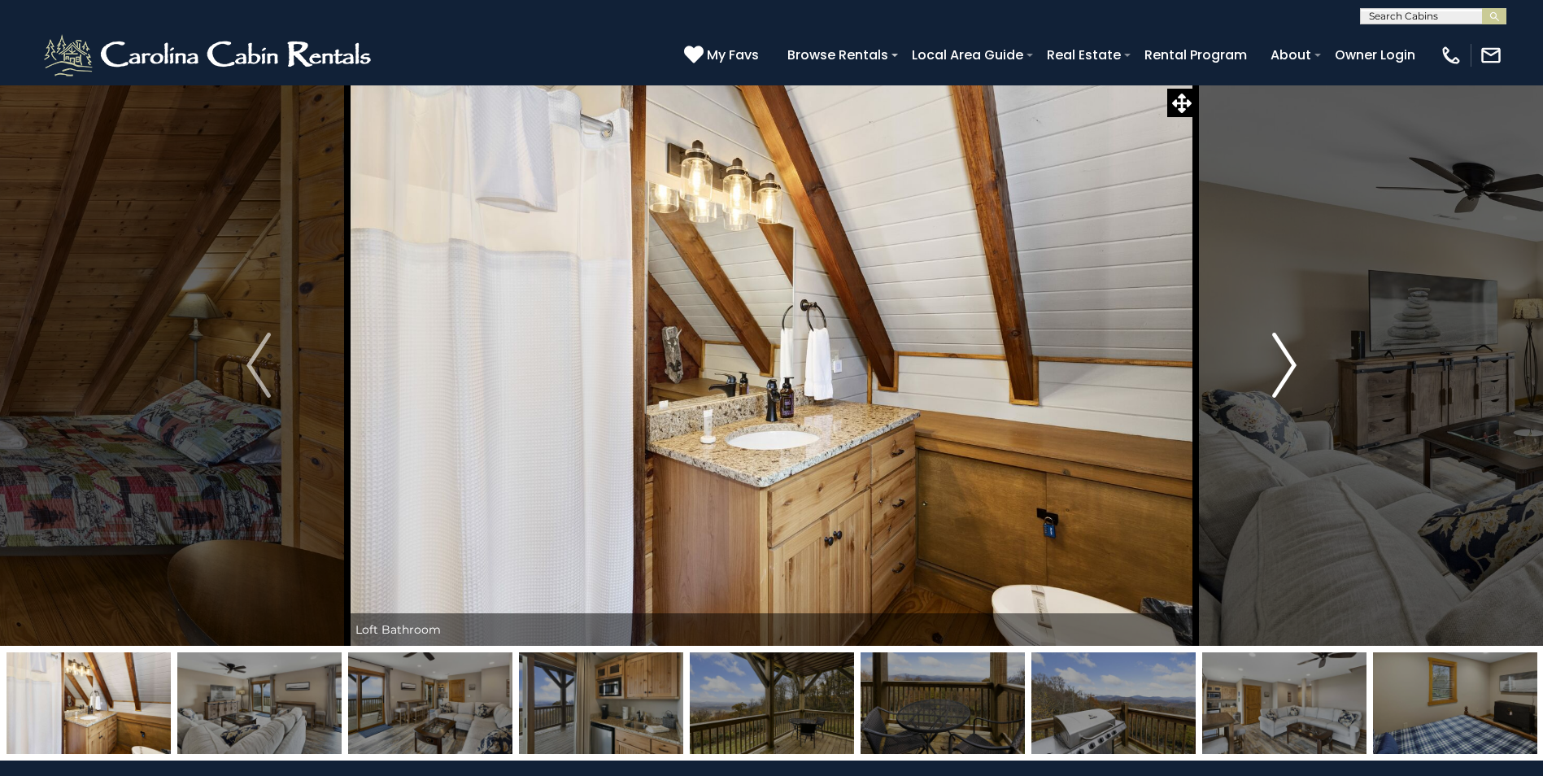
click at [1296, 356] on img "Next" at bounding box center [1284, 365] width 24 height 65
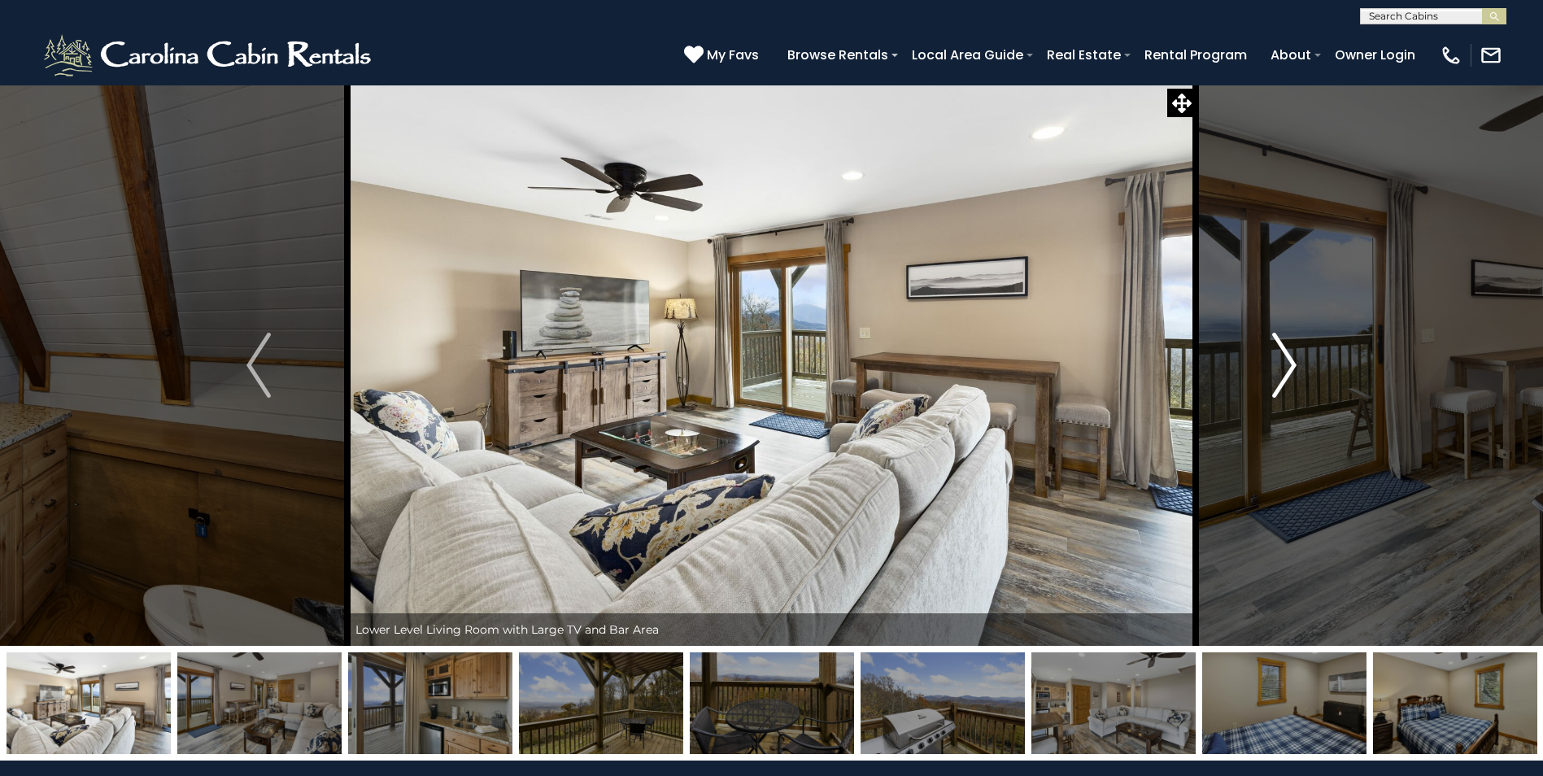
click at [1296, 356] on img "Next" at bounding box center [1284, 365] width 24 height 65
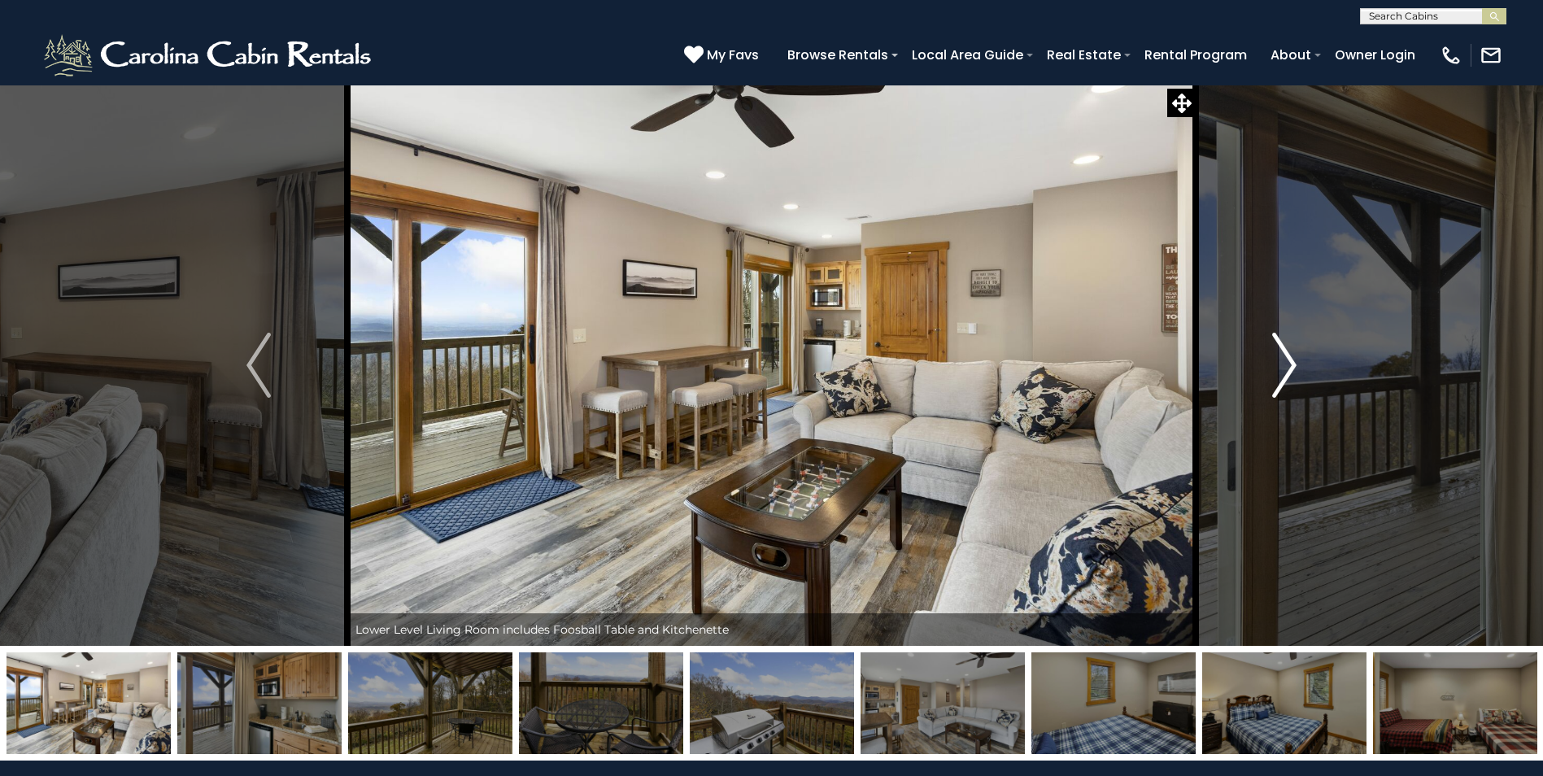
click at [1296, 356] on img "Next" at bounding box center [1284, 365] width 24 height 65
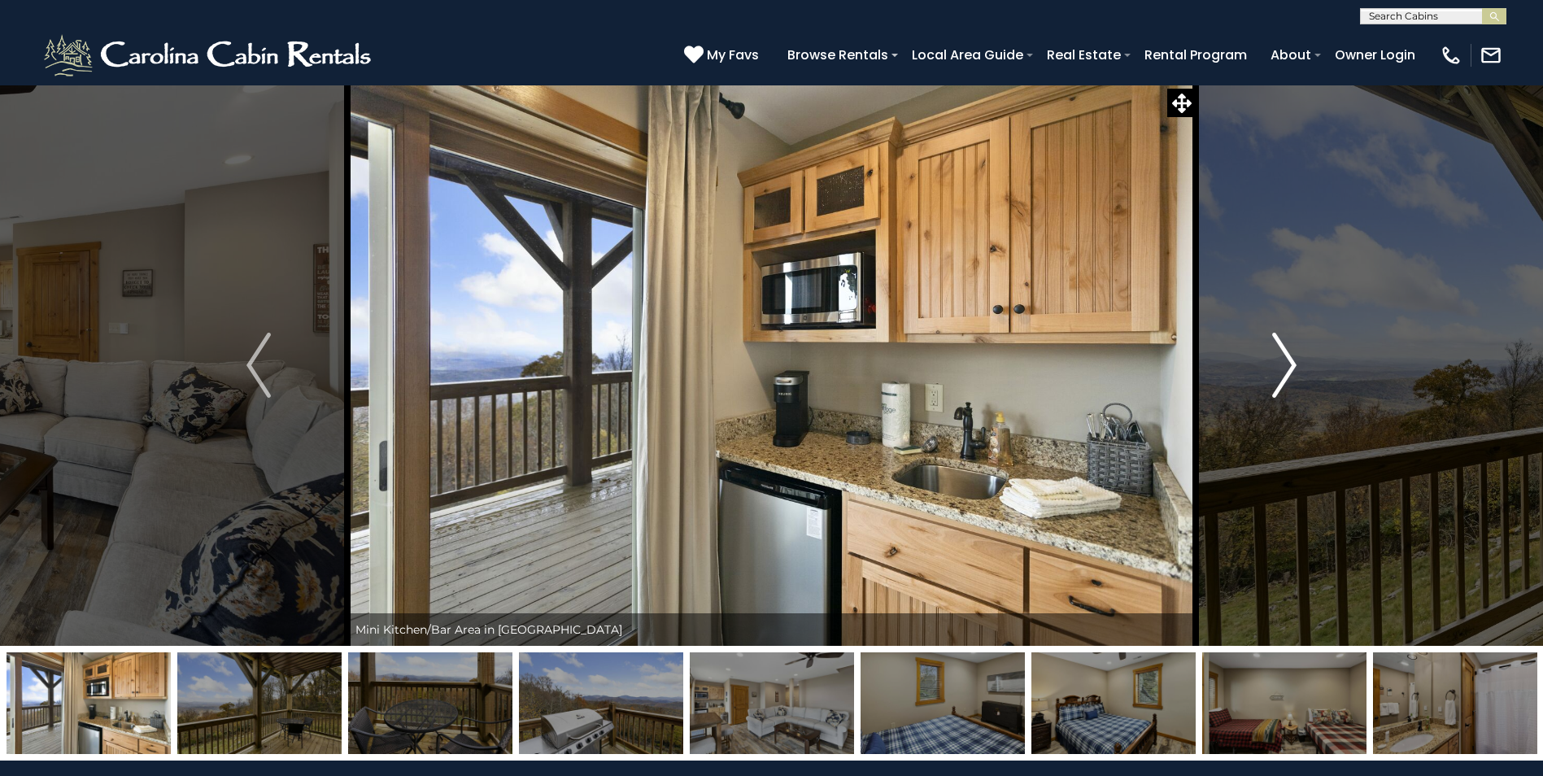
click at [1296, 356] on img "Next" at bounding box center [1284, 365] width 24 height 65
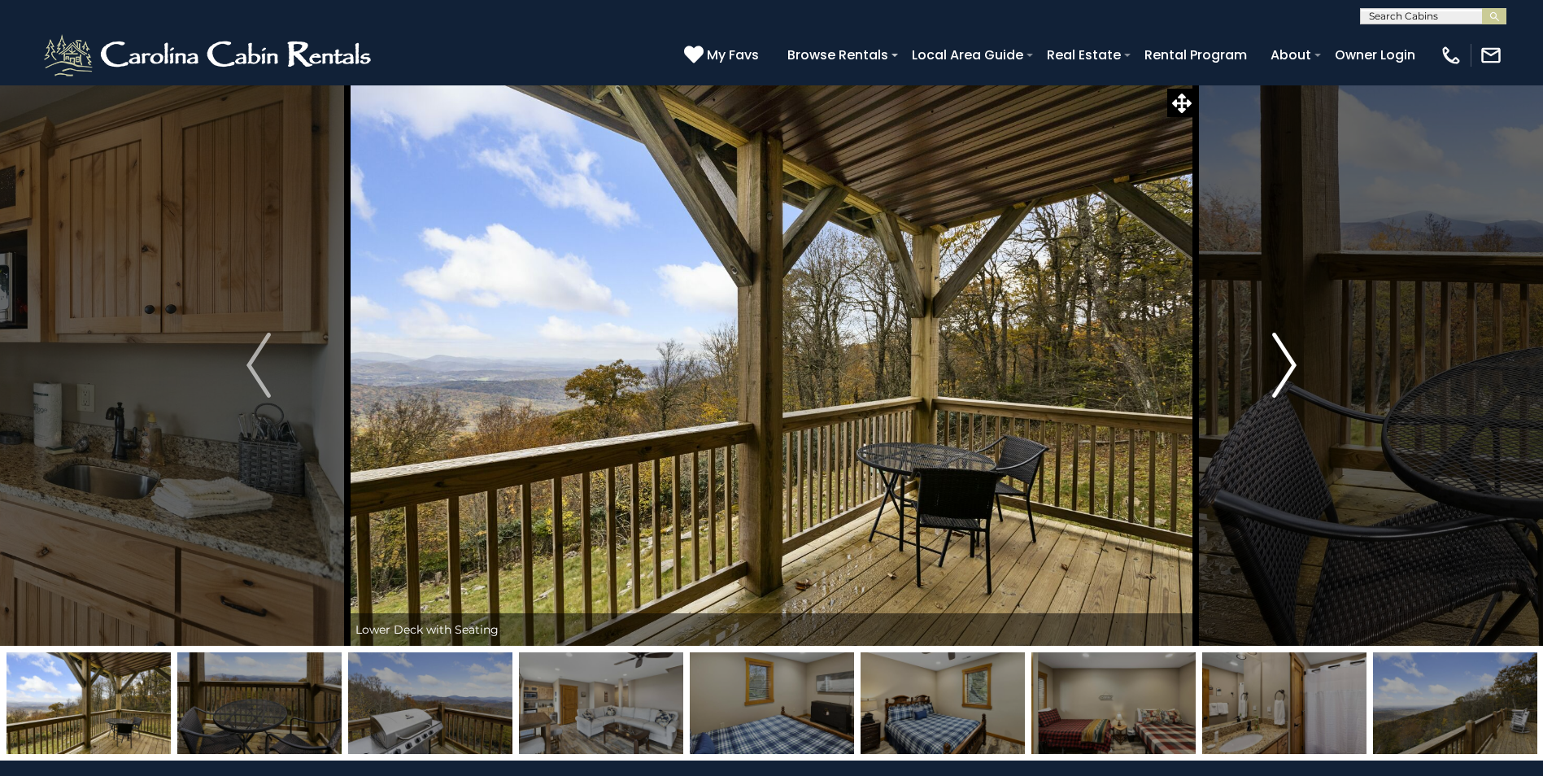
click at [1296, 356] on img "Next" at bounding box center [1284, 365] width 24 height 65
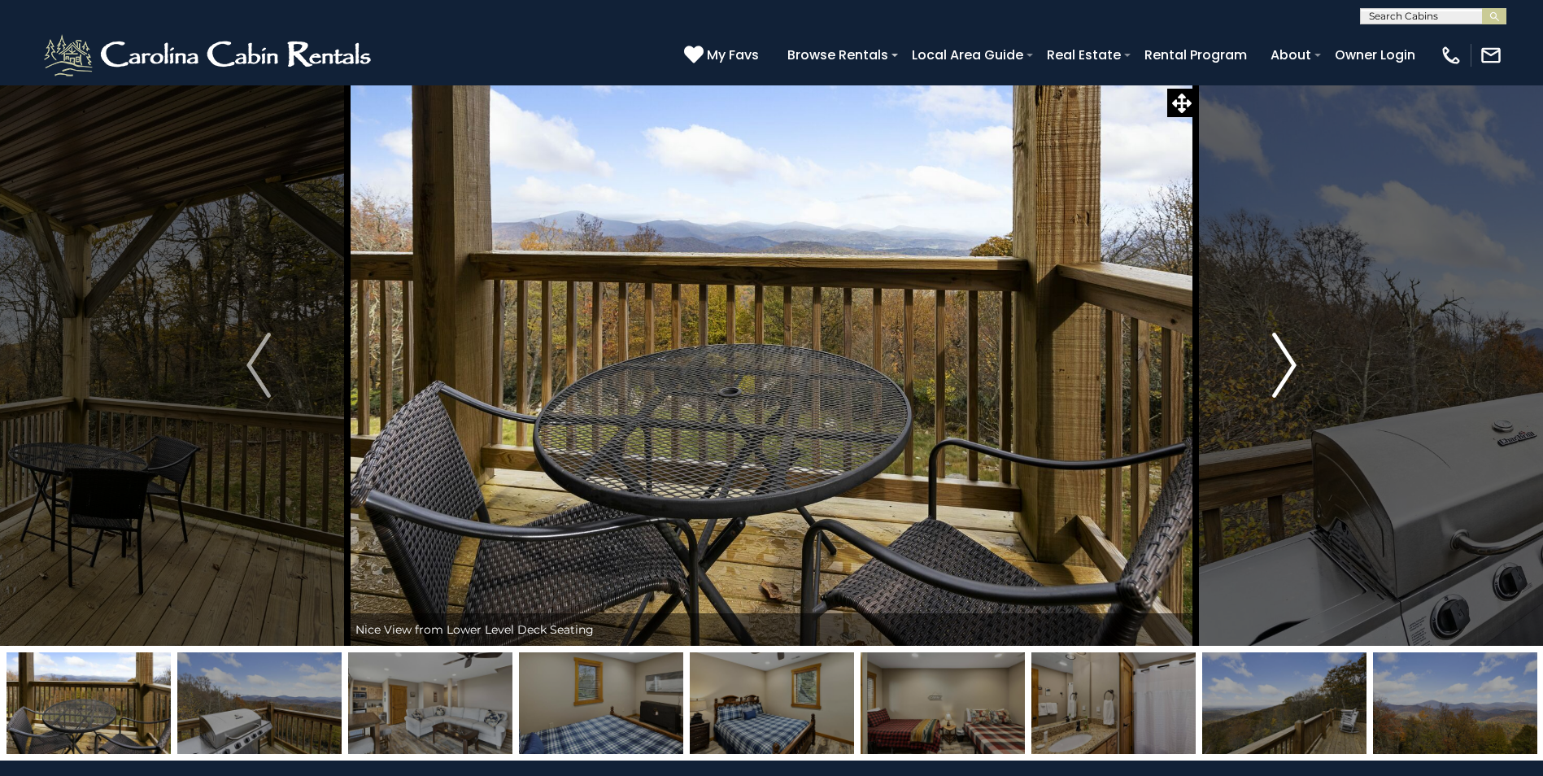
click at [1296, 356] on img "Next" at bounding box center [1284, 365] width 24 height 65
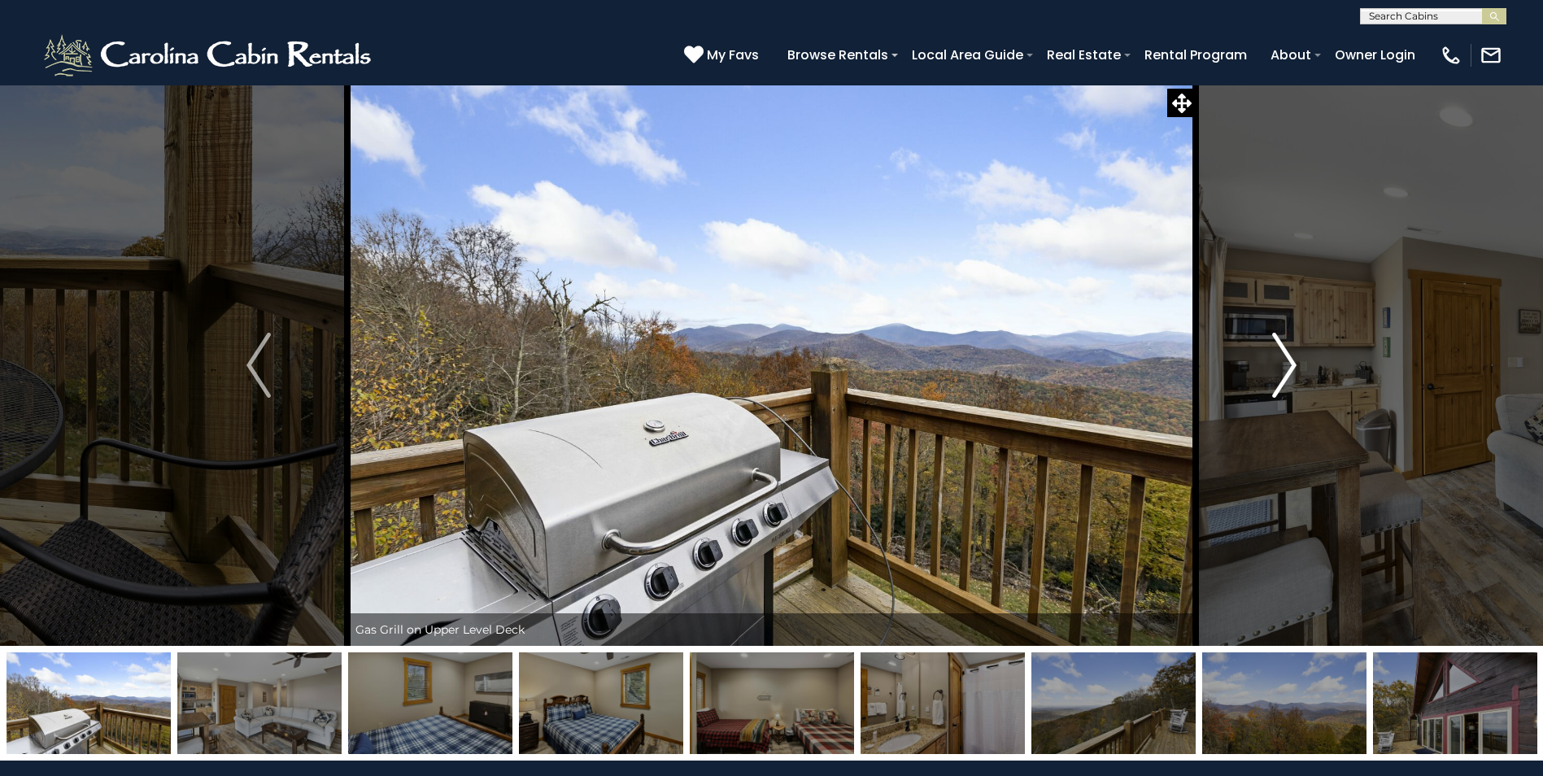
click at [1296, 356] on img "Next" at bounding box center [1284, 365] width 24 height 65
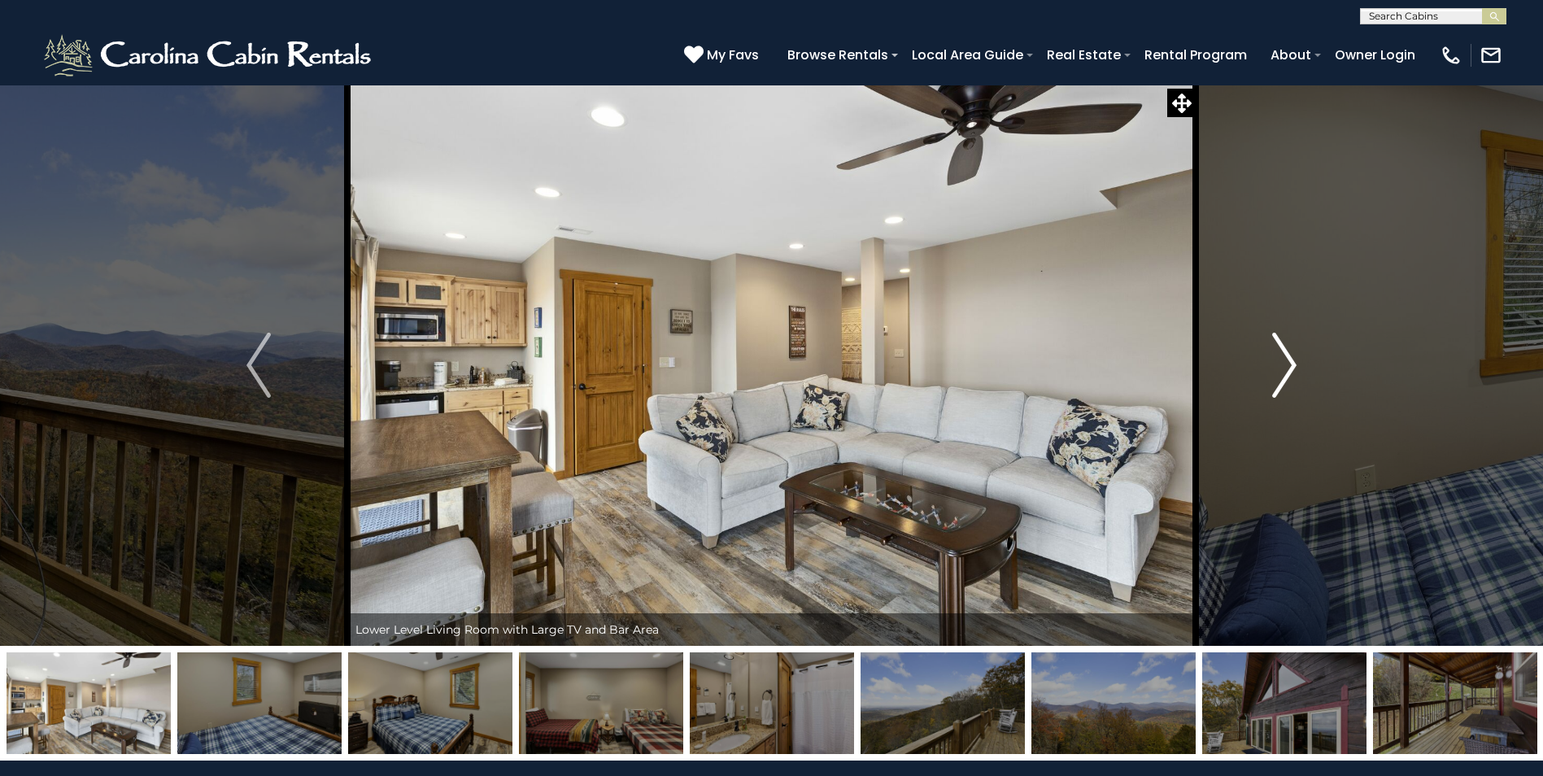
click at [1296, 356] on img "Next" at bounding box center [1284, 365] width 24 height 65
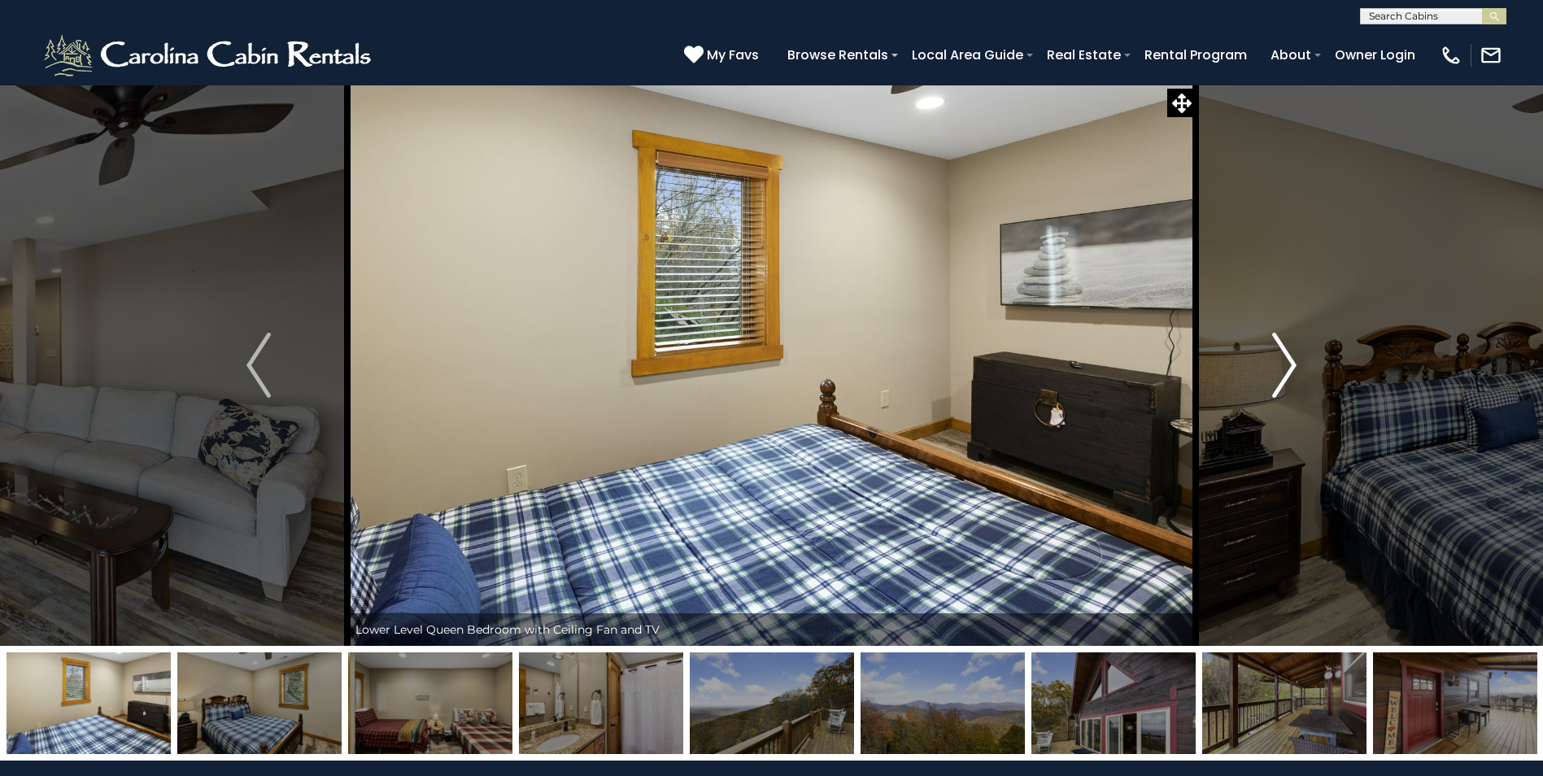
click at [1296, 356] on img "Next" at bounding box center [1284, 365] width 24 height 65
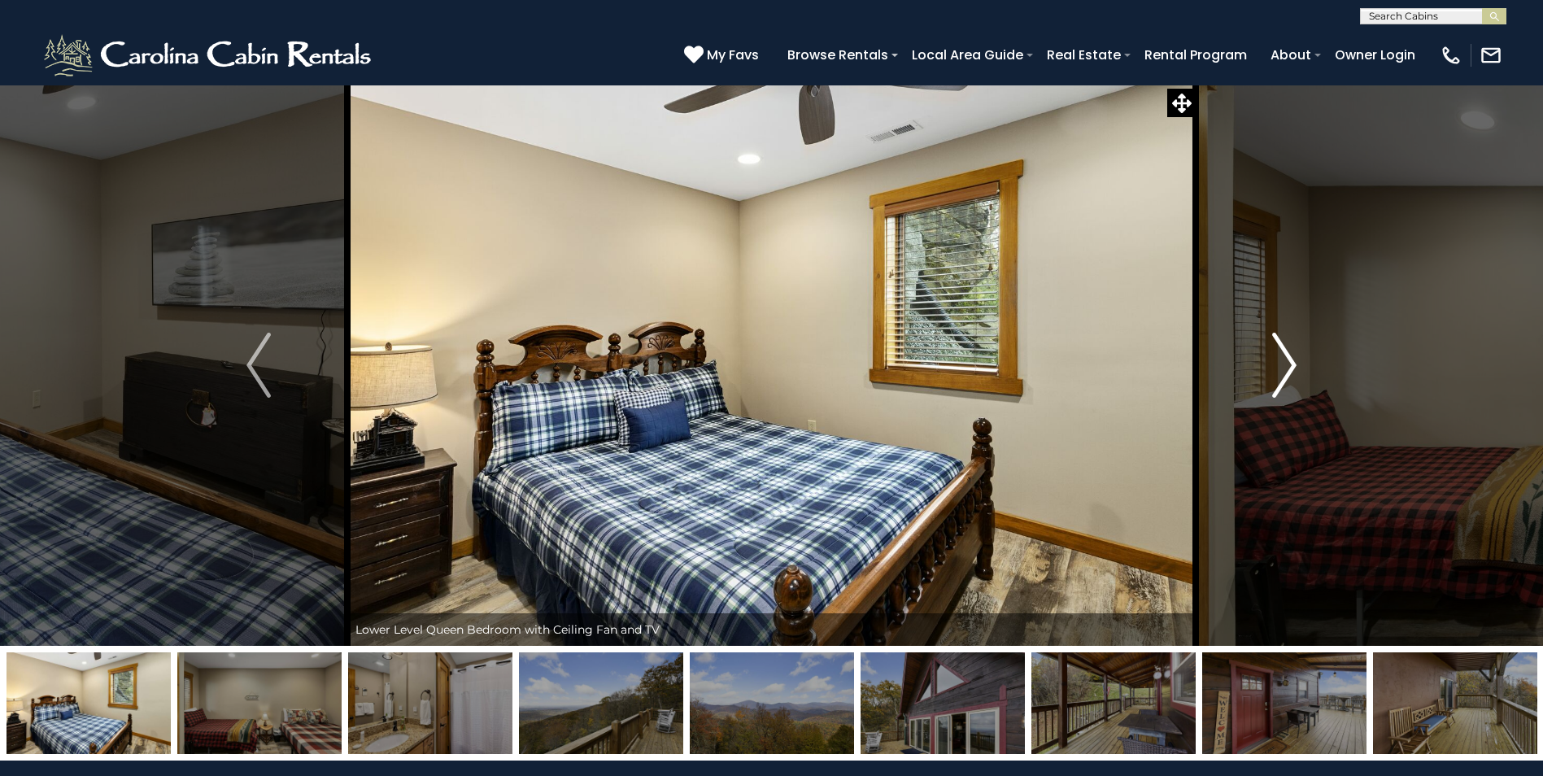
click at [1296, 356] on img "Next" at bounding box center [1284, 365] width 24 height 65
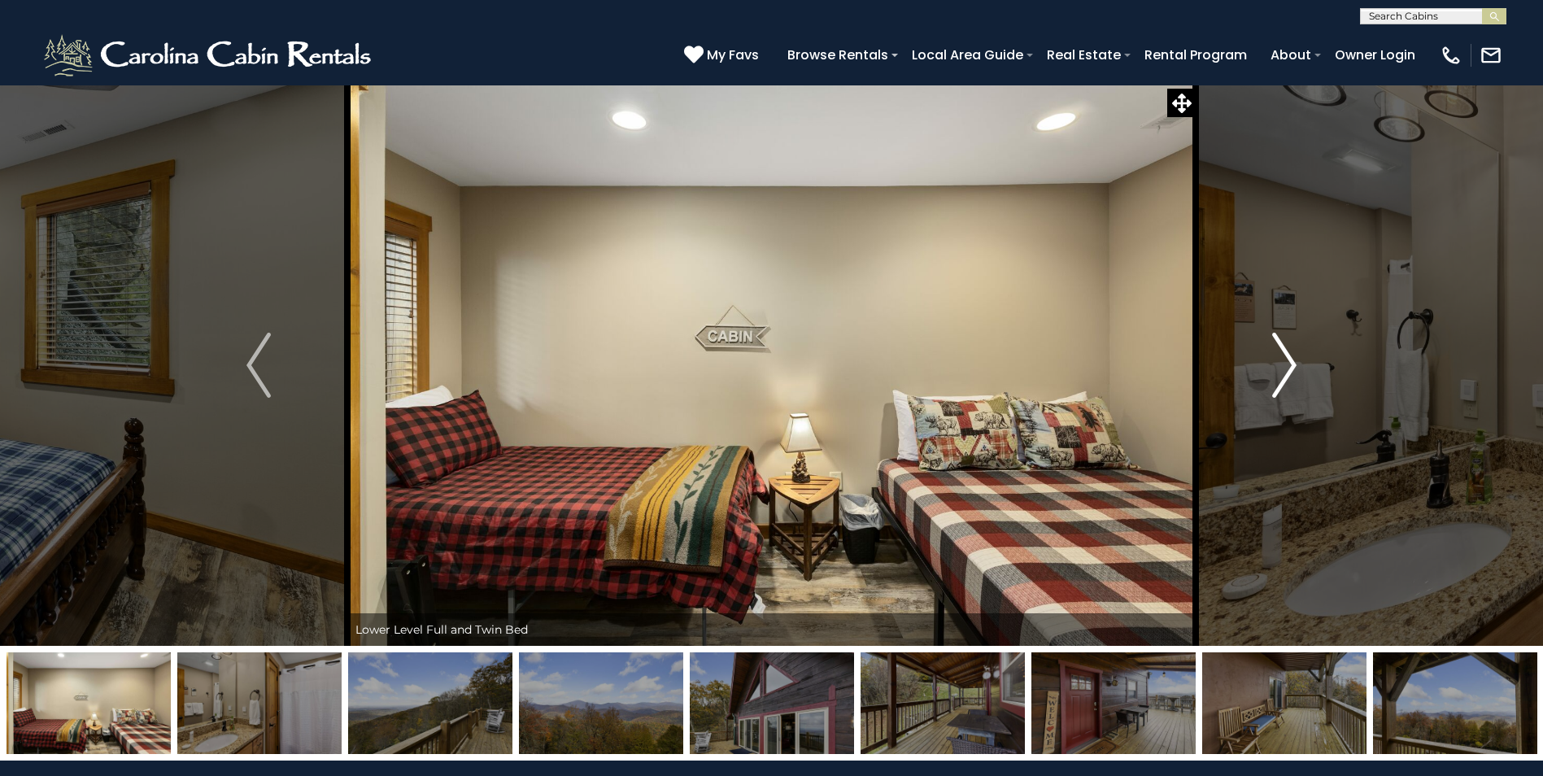
click at [1296, 356] on img "Next" at bounding box center [1284, 365] width 24 height 65
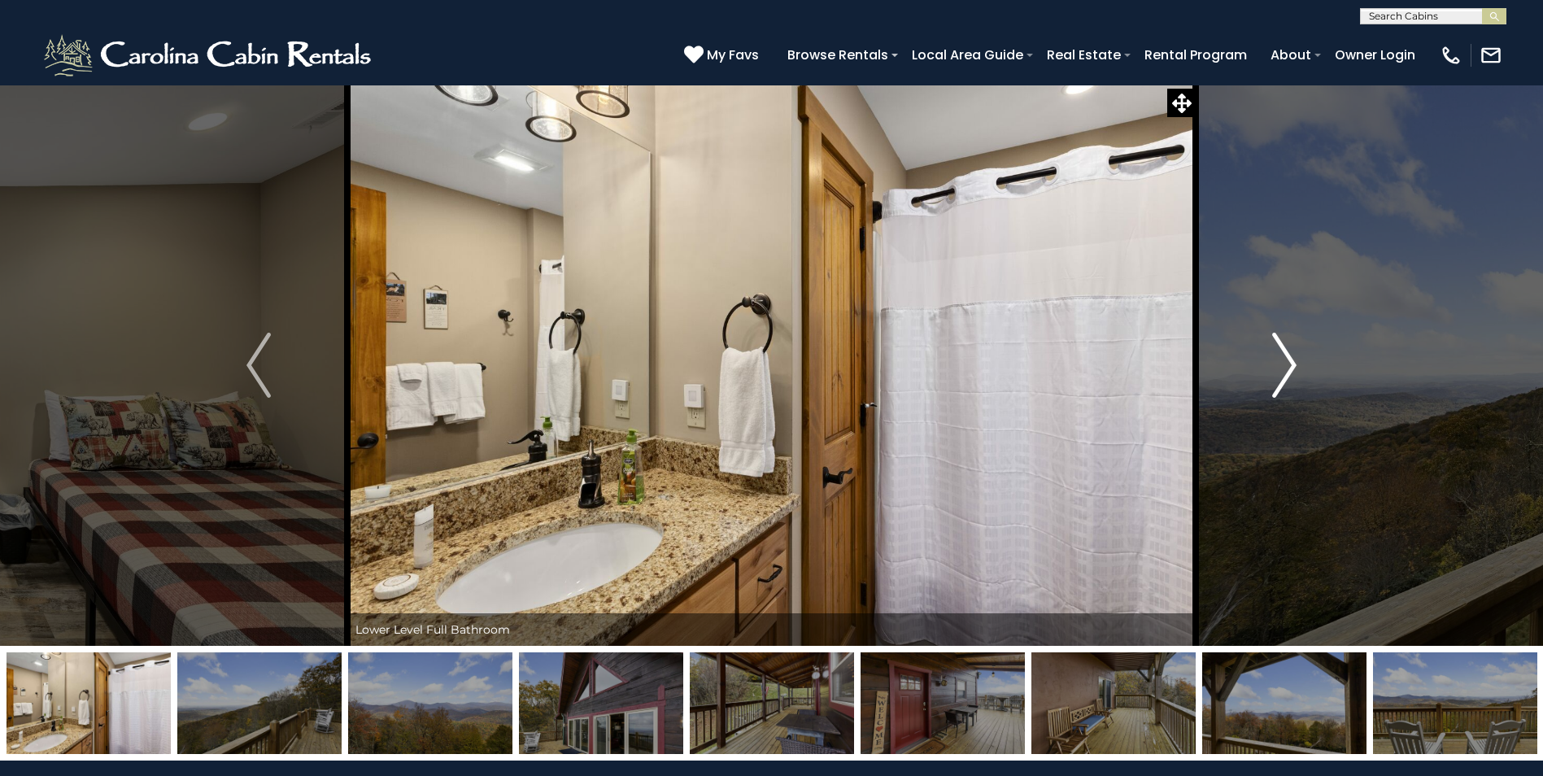
click at [1296, 356] on img "Next" at bounding box center [1284, 365] width 24 height 65
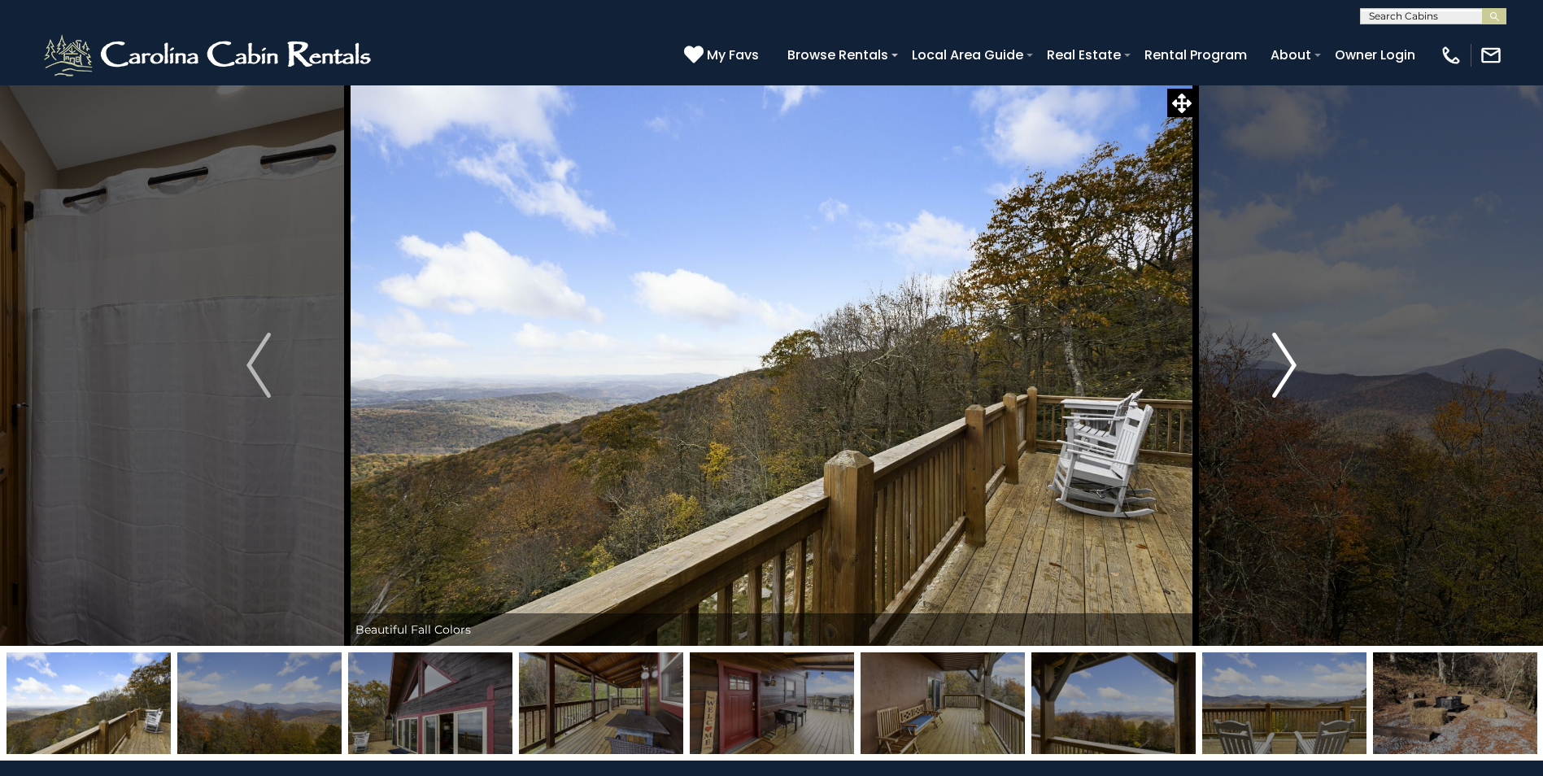
click at [1296, 356] on img "Next" at bounding box center [1284, 365] width 24 height 65
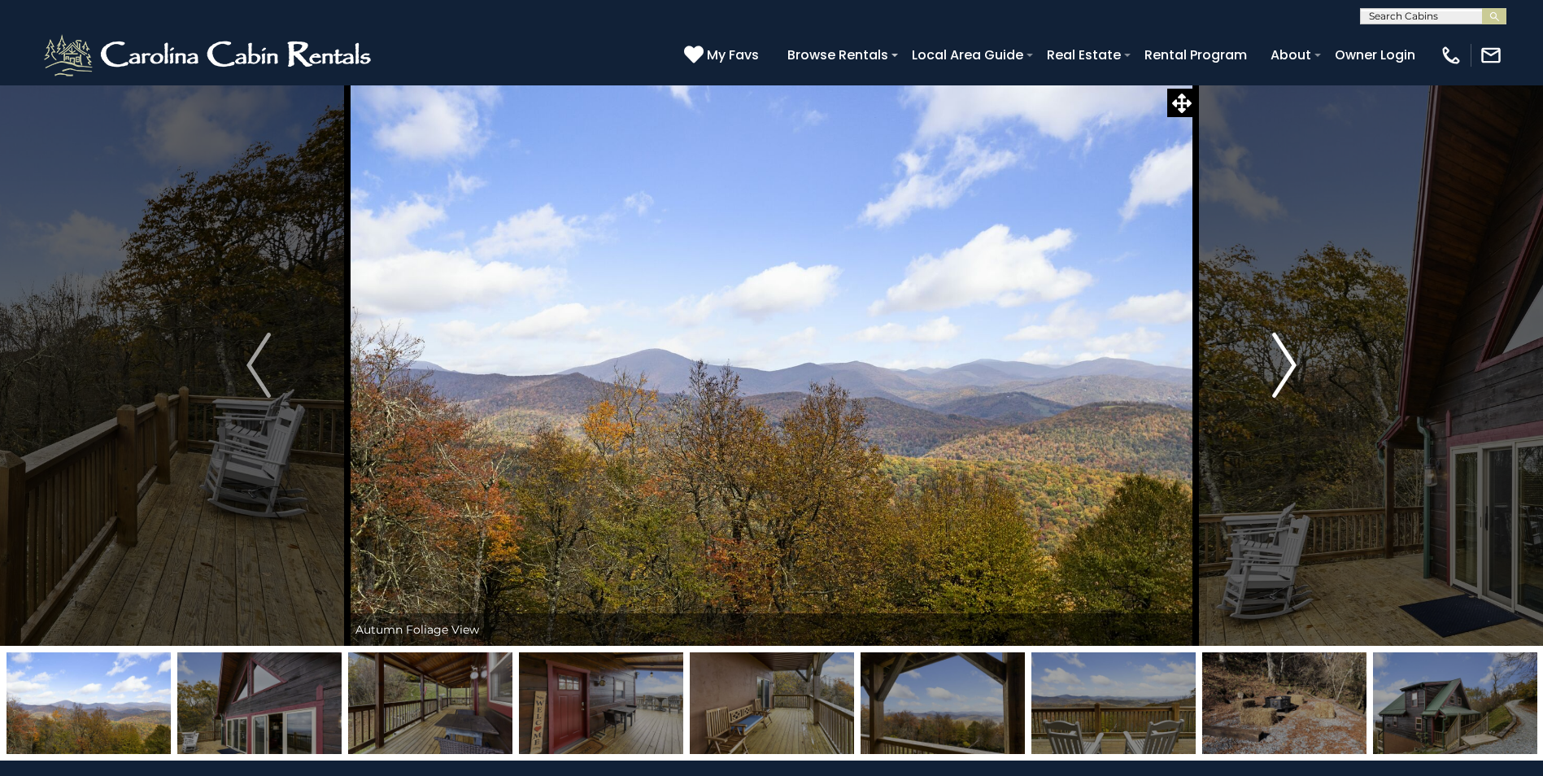
click at [1296, 356] on img "Next" at bounding box center [1284, 365] width 24 height 65
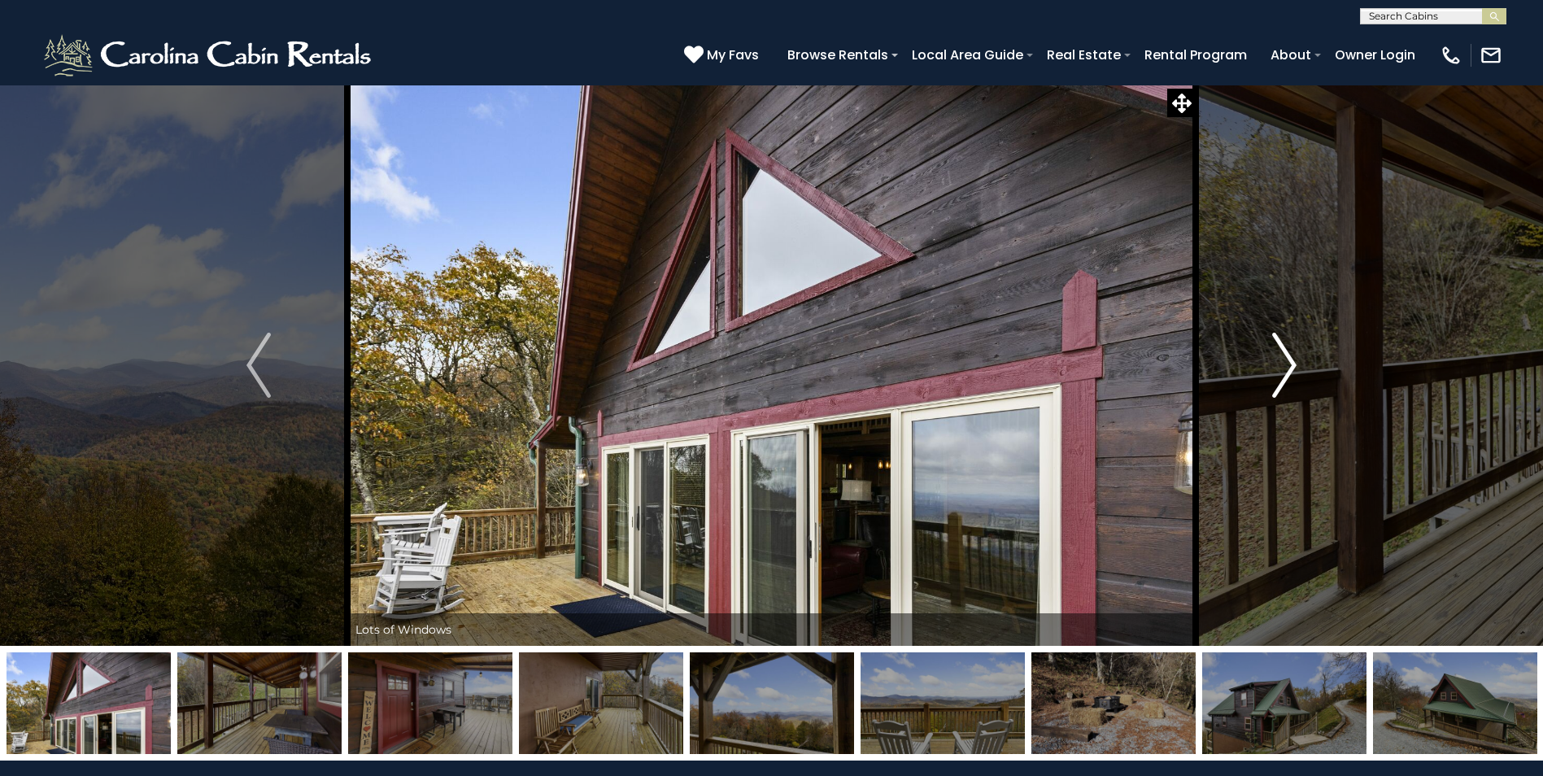
click at [1296, 356] on img "Next" at bounding box center [1284, 365] width 24 height 65
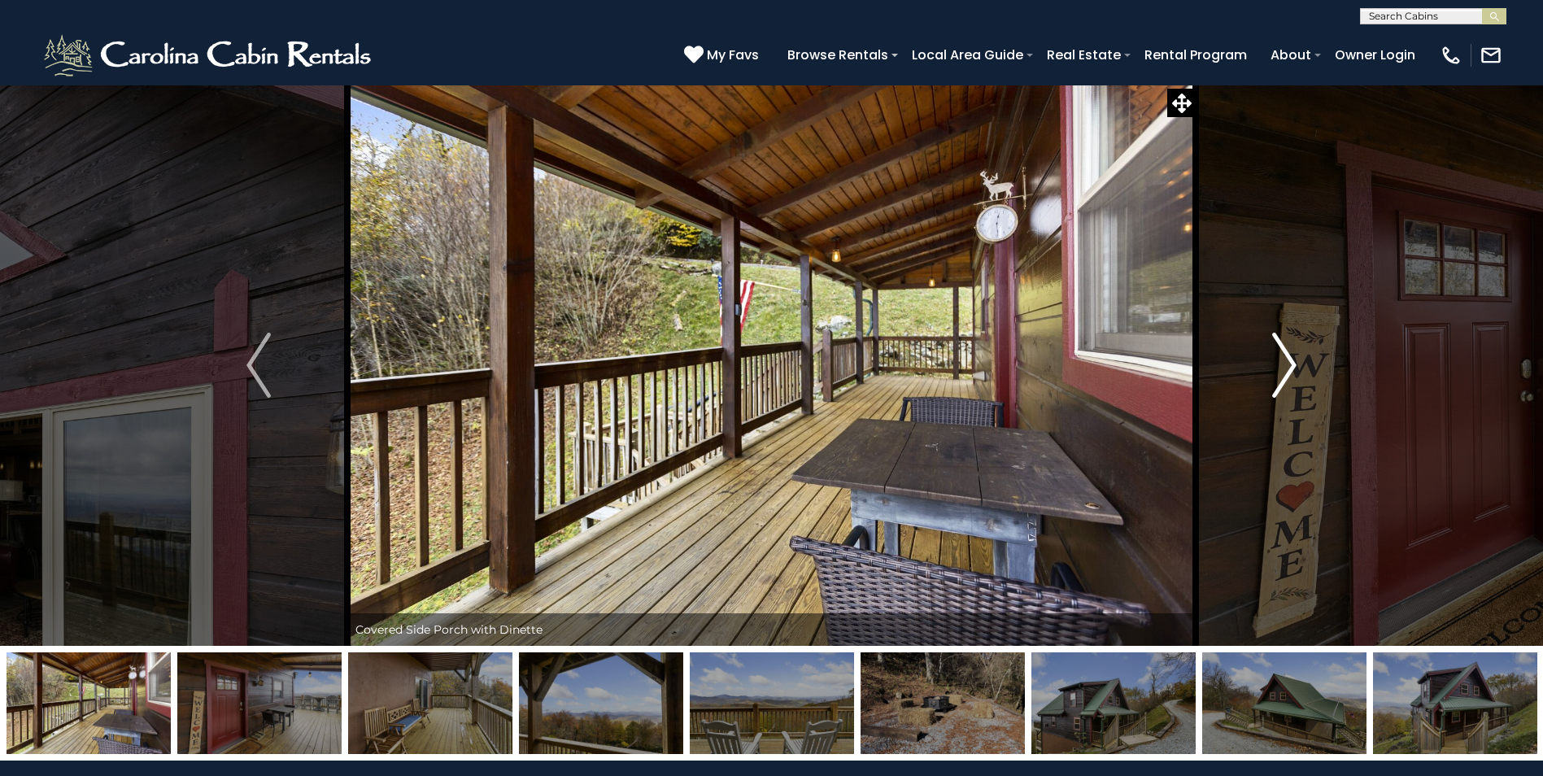
click at [1296, 356] on img "Next" at bounding box center [1284, 365] width 24 height 65
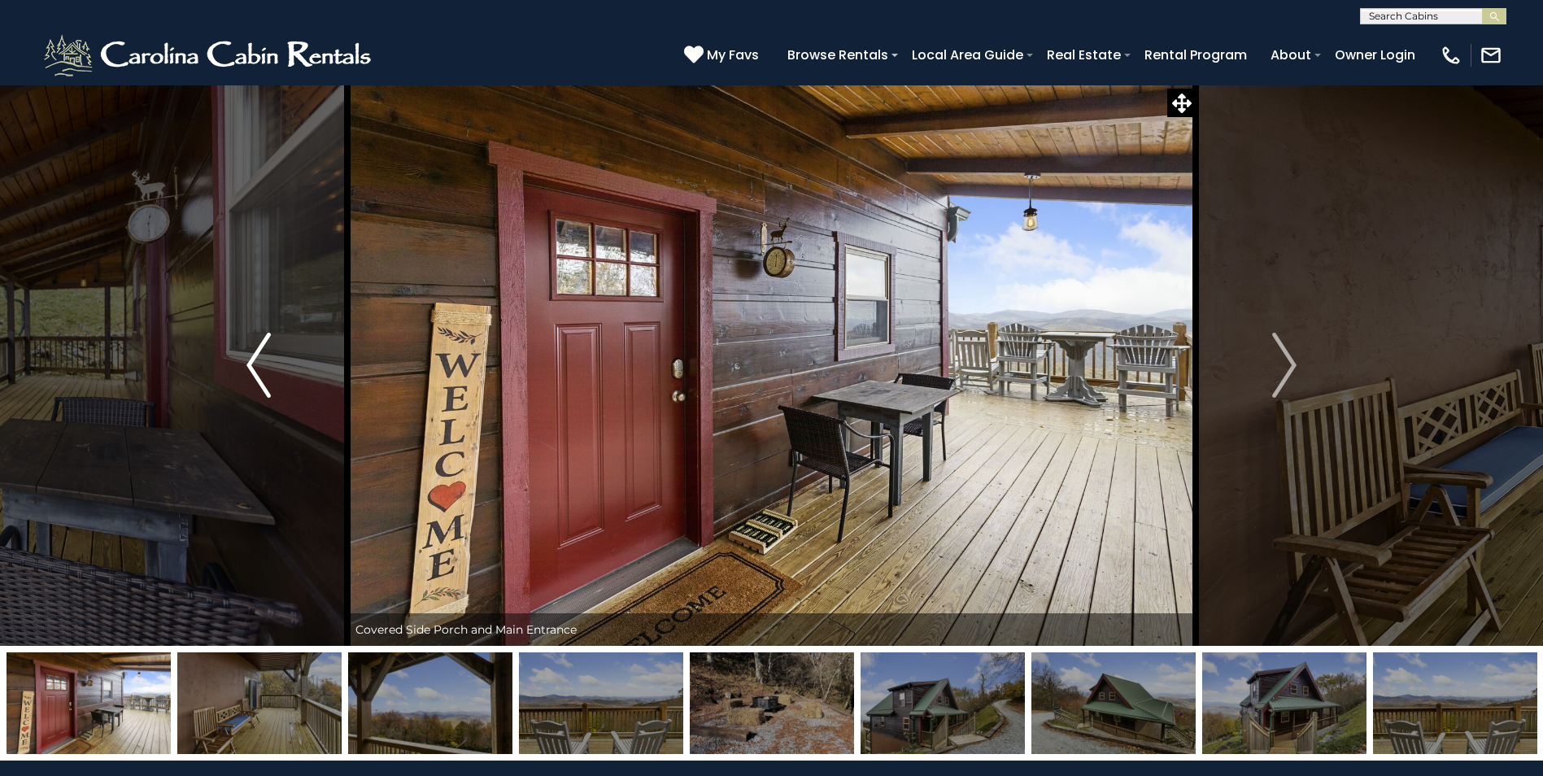
click at [250, 373] on img "Previous" at bounding box center [258, 365] width 24 height 65
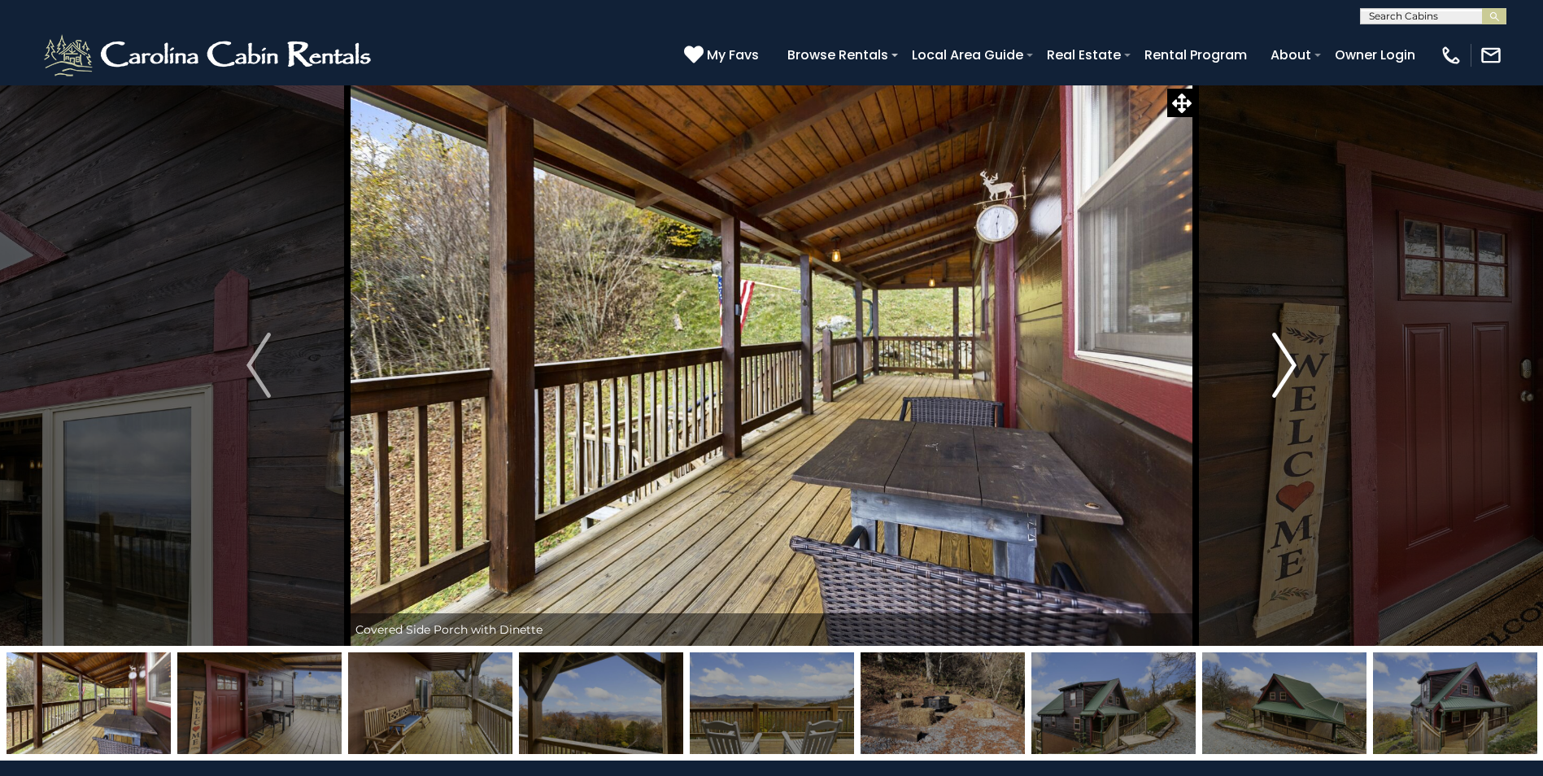
click at [1287, 348] on img "Next" at bounding box center [1284, 365] width 24 height 65
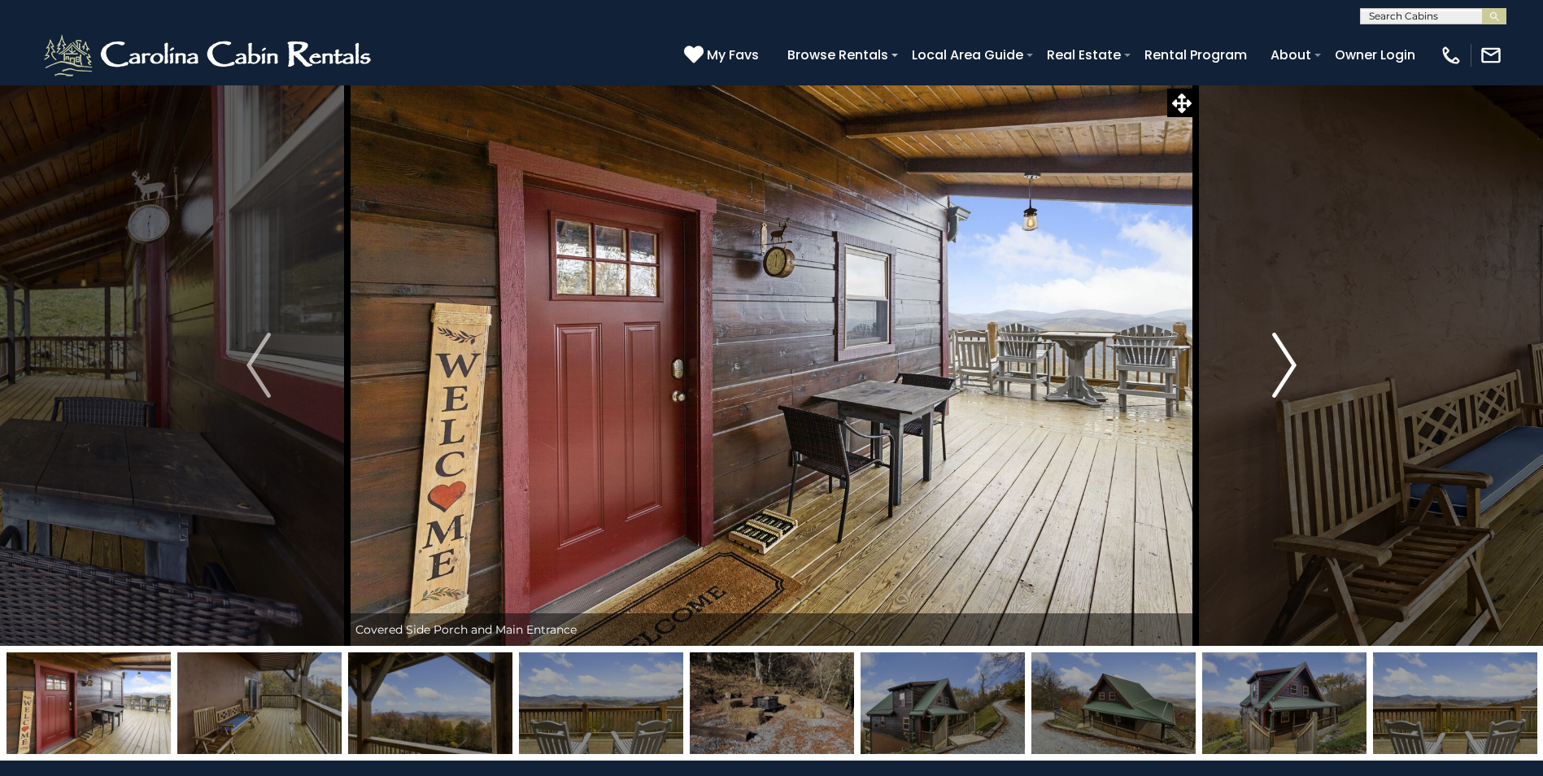
click at [1287, 348] on img "Next" at bounding box center [1284, 365] width 24 height 65
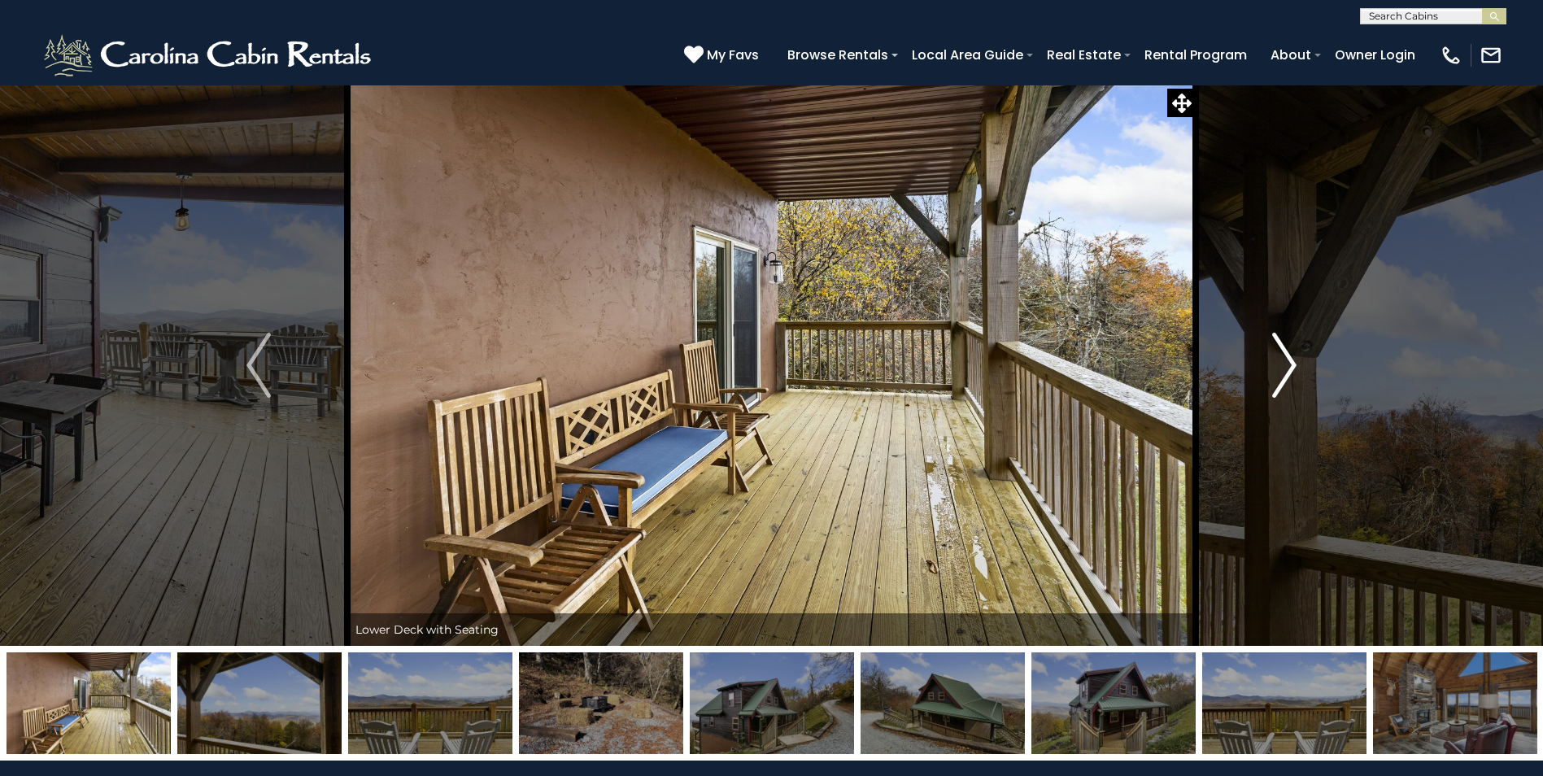
click at [1287, 348] on img "Next" at bounding box center [1284, 365] width 24 height 65
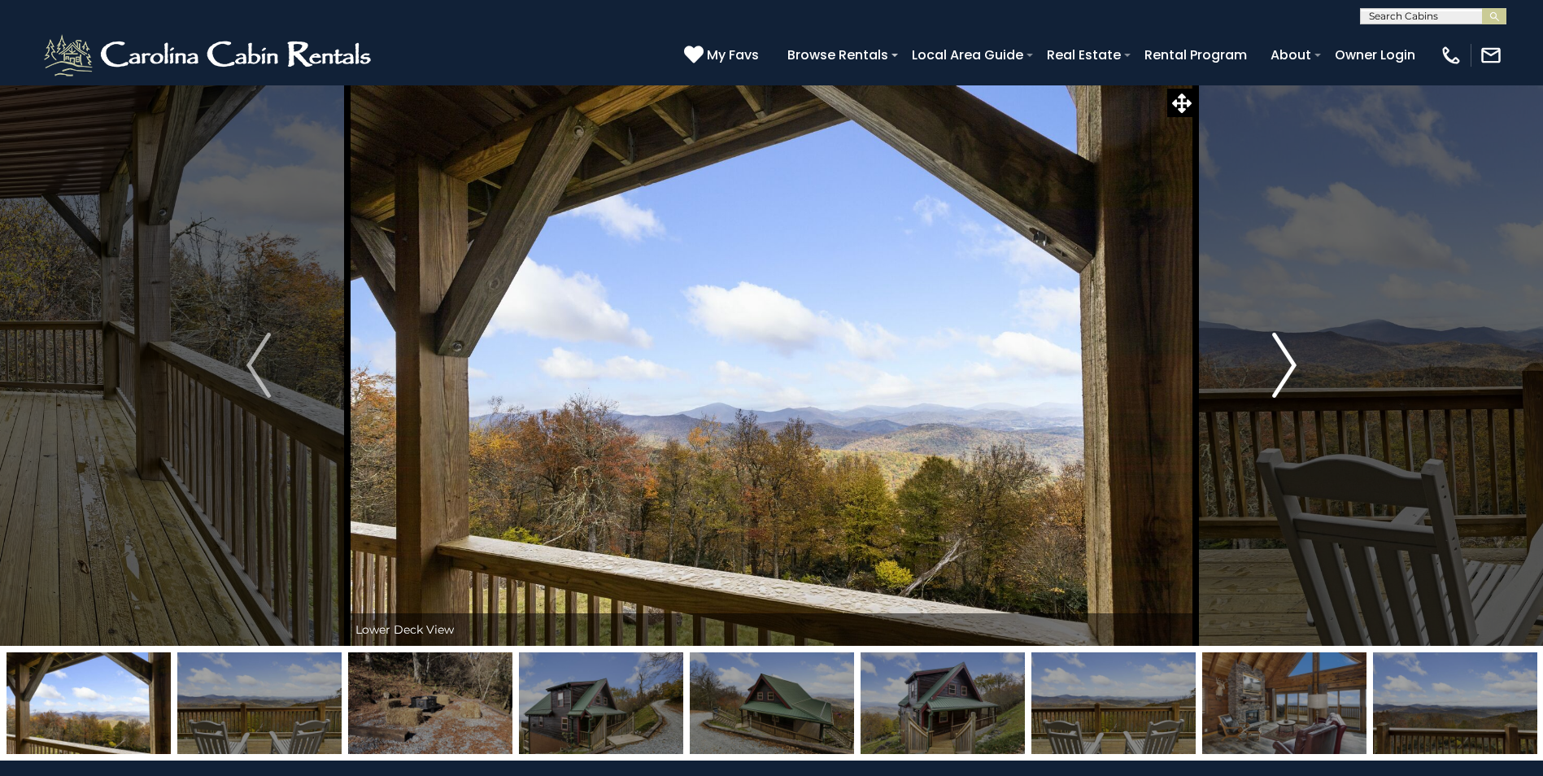
click at [1287, 348] on img "Next" at bounding box center [1284, 365] width 24 height 65
